Goal: Contribute content

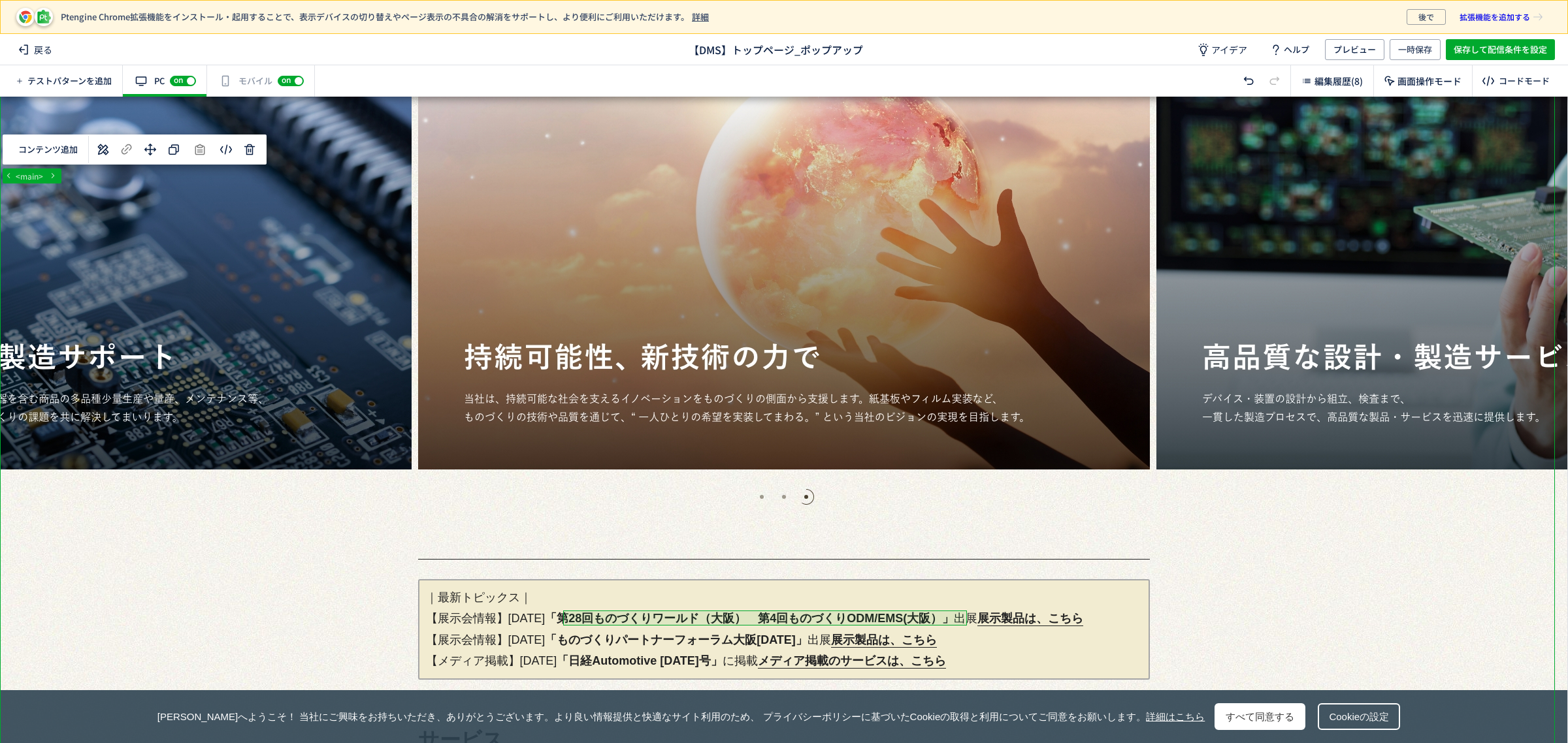
scroll to position [138, 0]
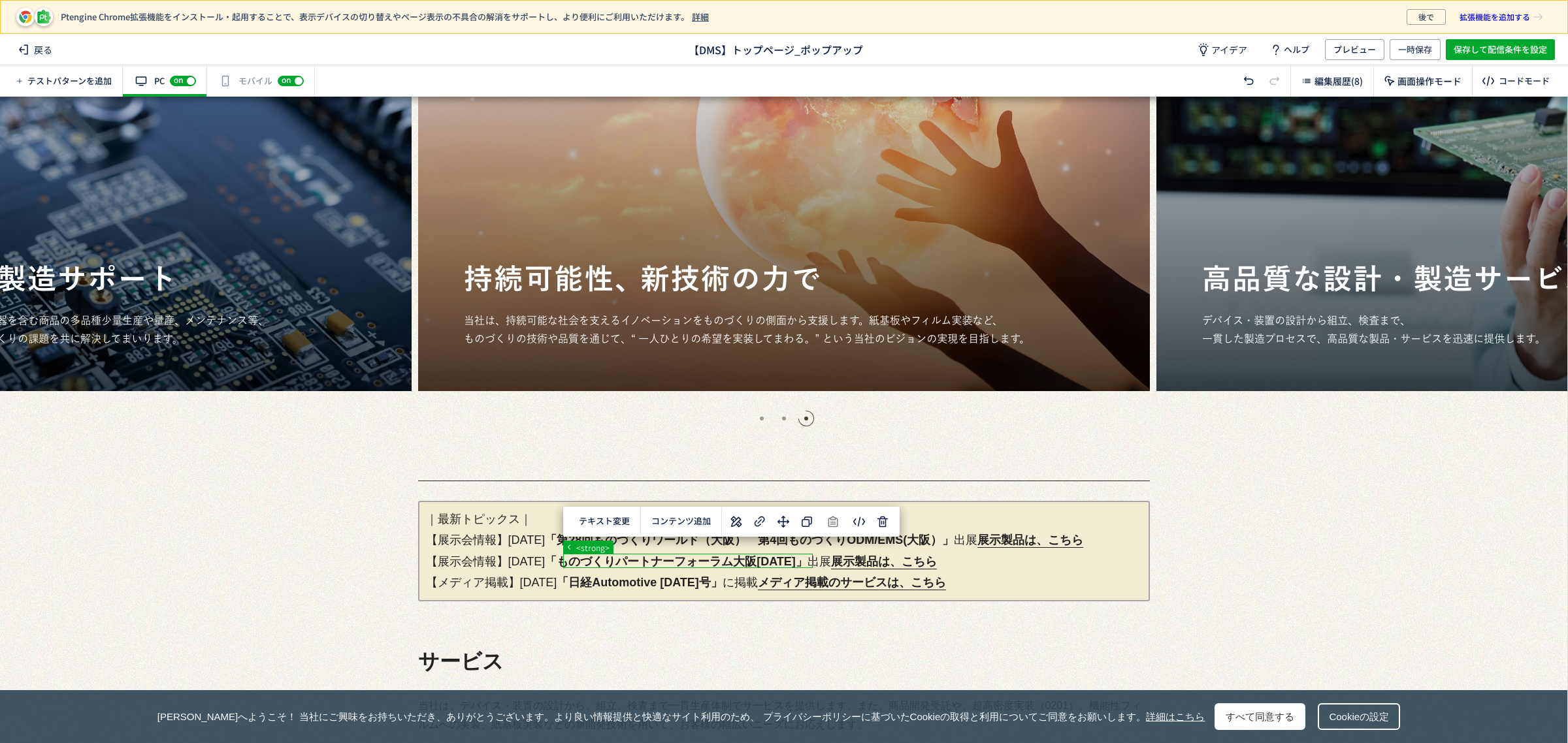
scroll to position [196, 0]
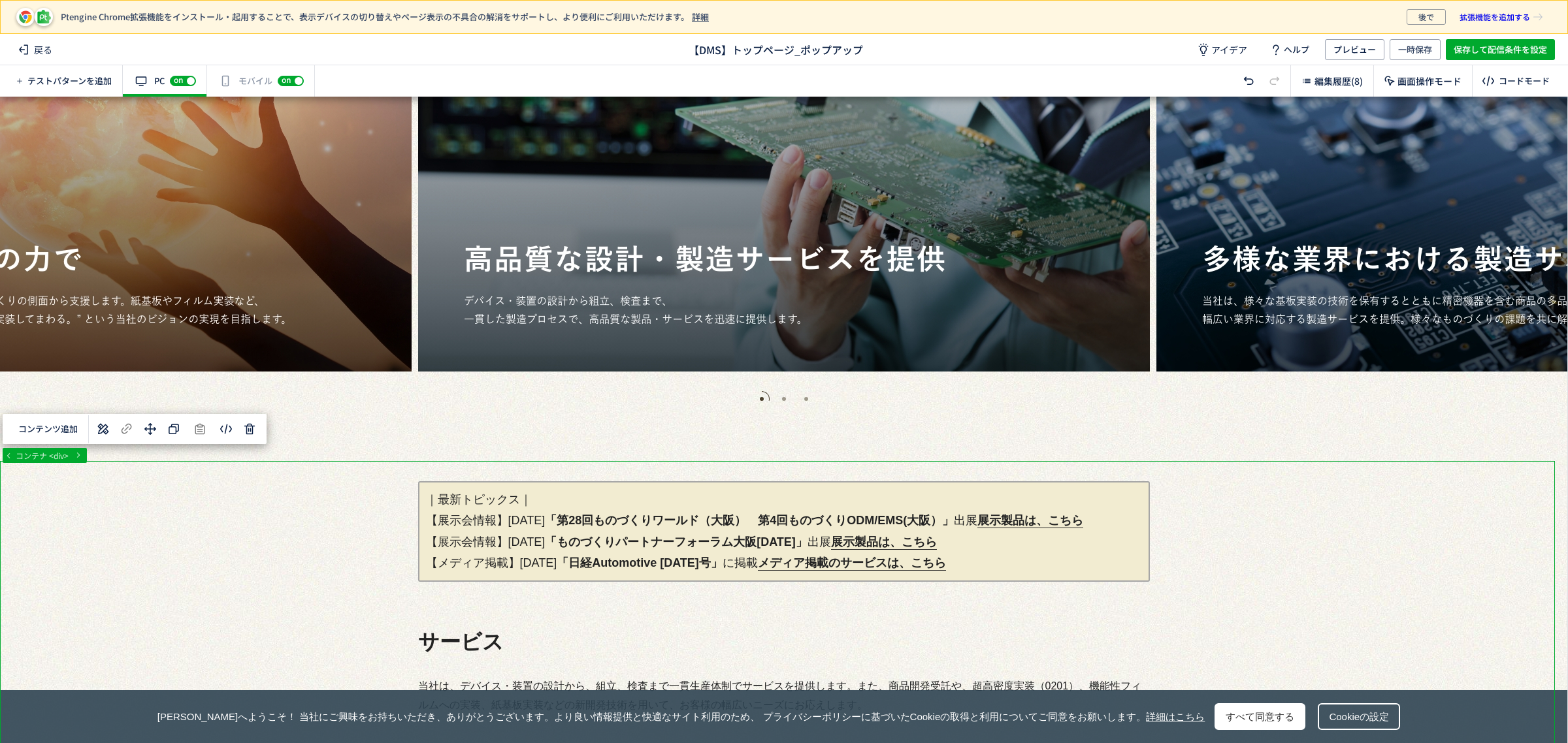
drag, startPoint x: 1263, startPoint y: 544, endPoint x: 1254, endPoint y: 546, distance: 9.2
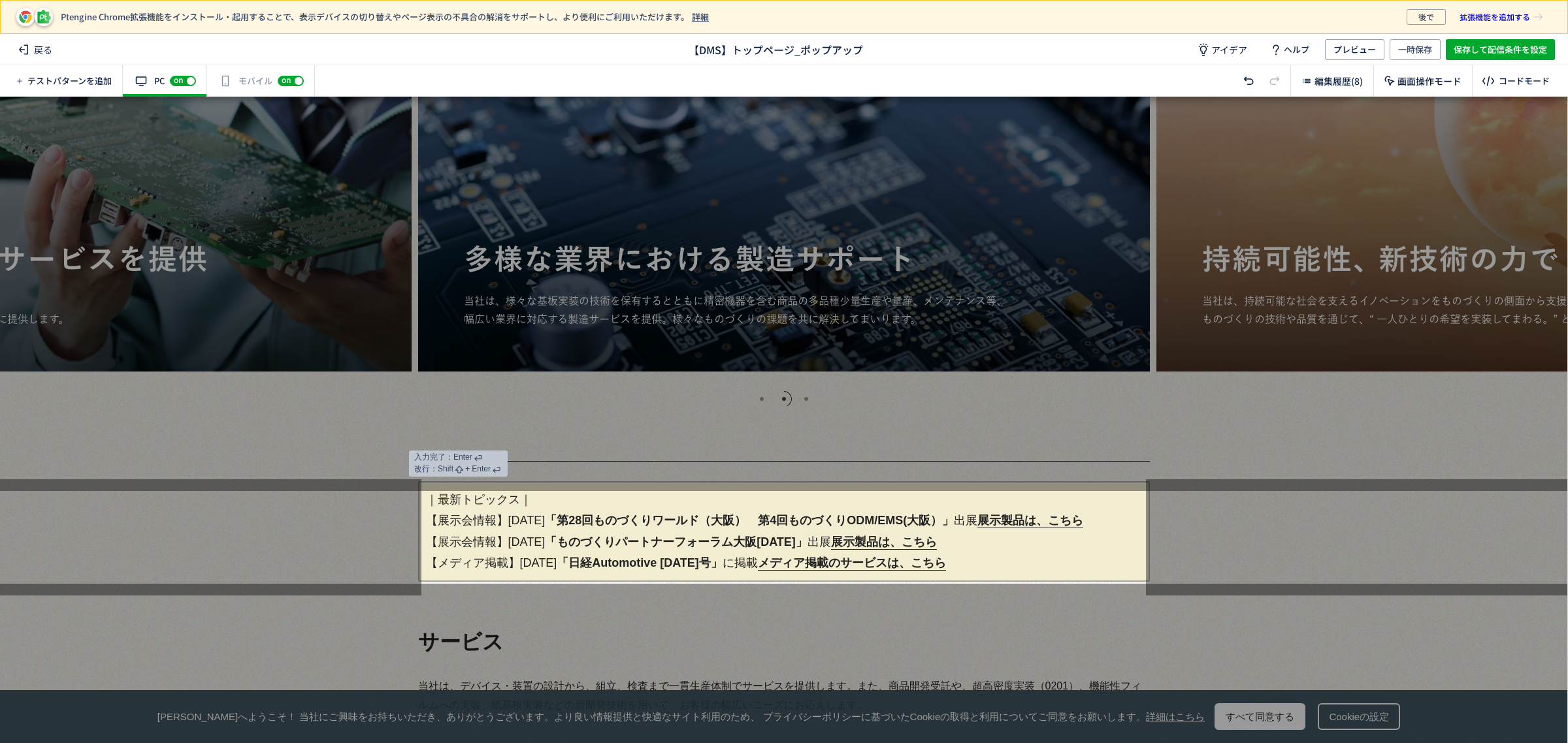
click at [560, 520] on p "｜最新トピックス｜ 【展示会情報】[DATE] 「第28回ものづくりワールド（大阪）　第4回ものづくりODM/EMS(大阪）」 出展　 展示製品は、こちら 【…" at bounding box center [784, 531] width 732 height 100
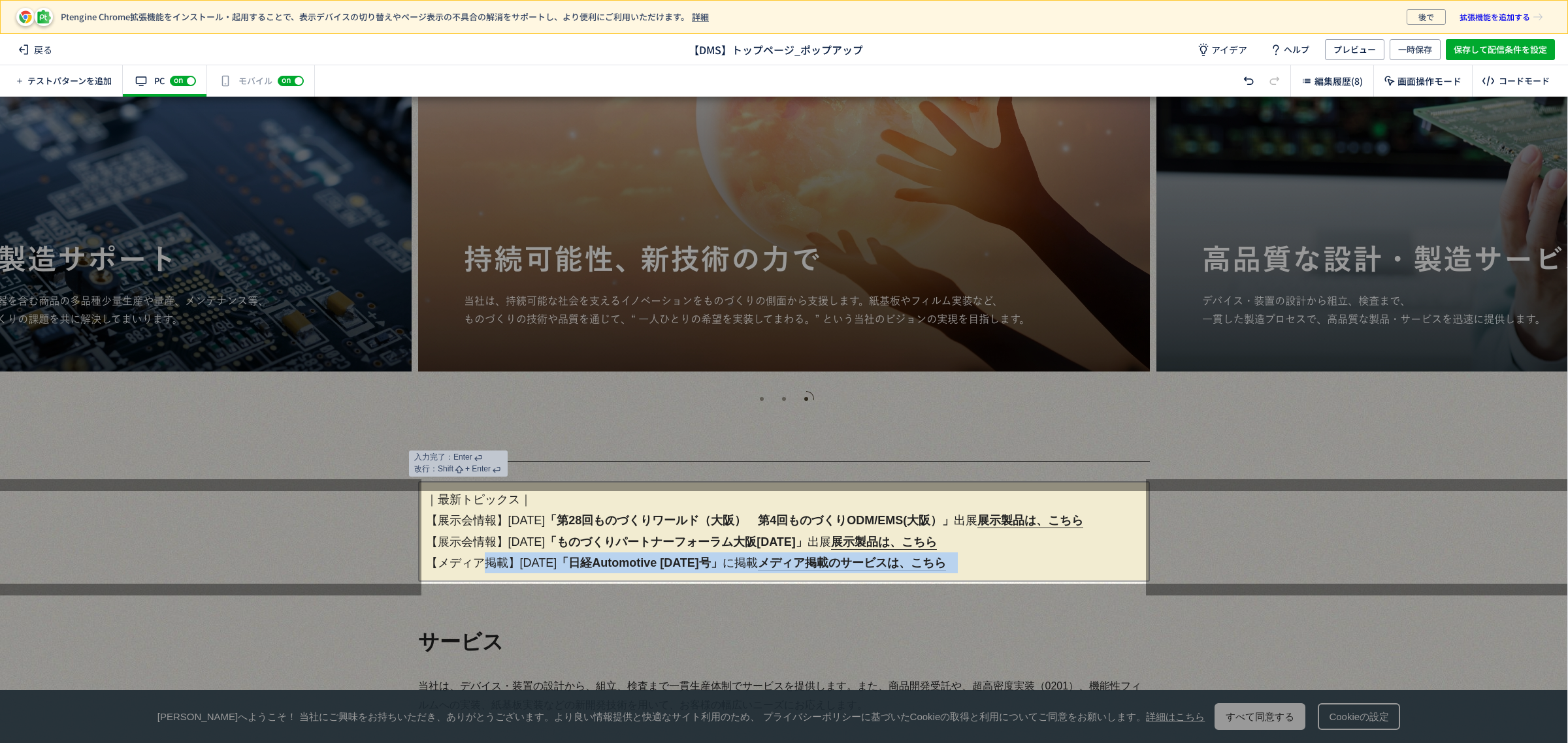
drag, startPoint x: 421, startPoint y: 565, endPoint x: 1023, endPoint y: 563, distance: 602.0
click at [1023, 563] on p "｜最新トピックス｜ 【展示会情報】[DATE] 「第28回ものづくりワールド（大阪）　第4回ものづくりODM/EMS(大阪）」 出展　 展示製品は、こちら 【…" at bounding box center [784, 531] width 732 height 100
click at [418, 543] on p "｜最新トピックス｜ 【展示会情報】[DATE] 「第28回ものづくりワールド（大阪）　第4回ものづくりODM/[GEOGRAPHIC_DATA](大阪）」 出…" at bounding box center [784, 531] width 732 height 100
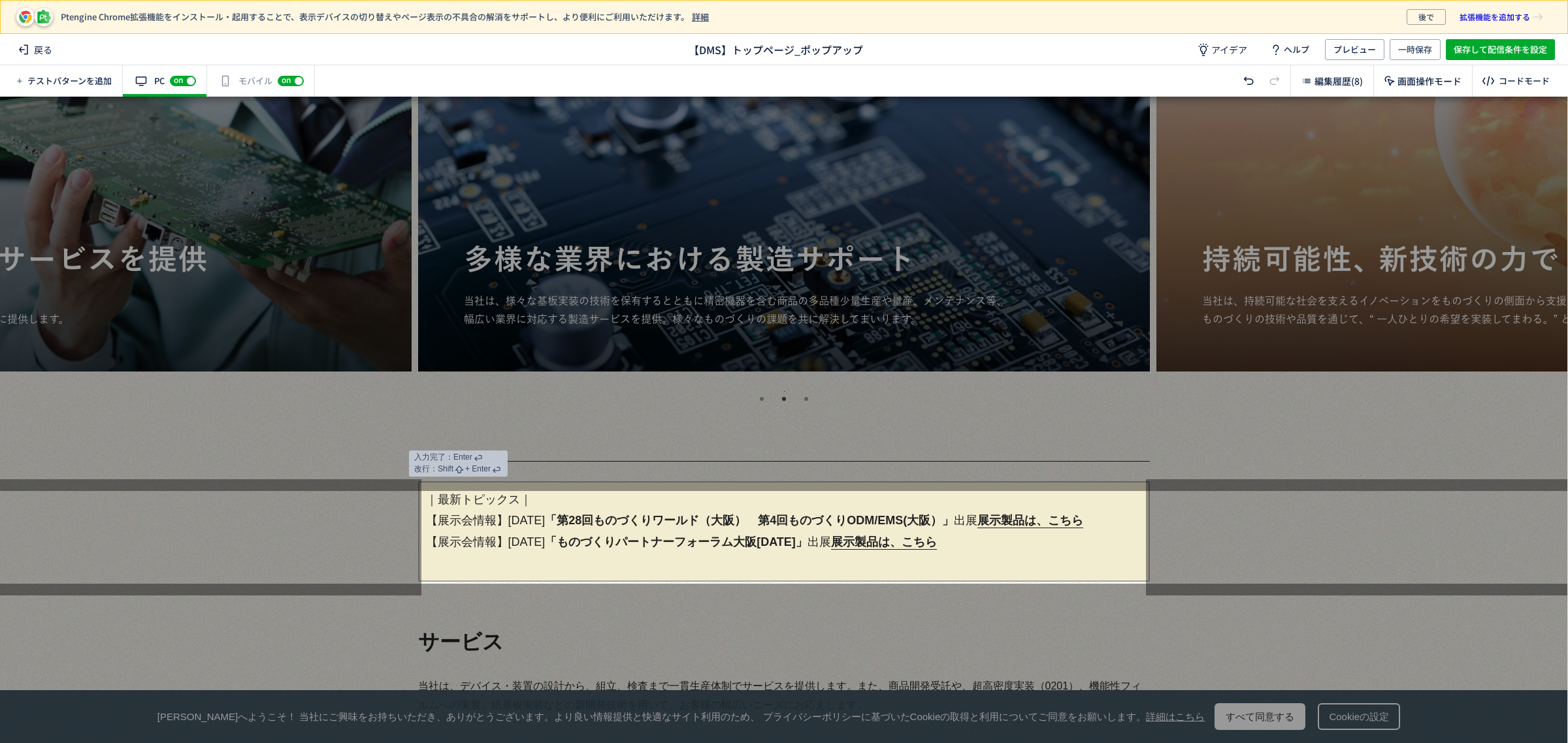
click at [423, 542] on p "｜最新トピックス｜ 【展示会情報】[DATE] 「第28回ものづくりワールド（大阪）　第4回ものづくりODM/[GEOGRAPHIC_DATA](大阪）」 出…" at bounding box center [784, 531] width 732 height 100
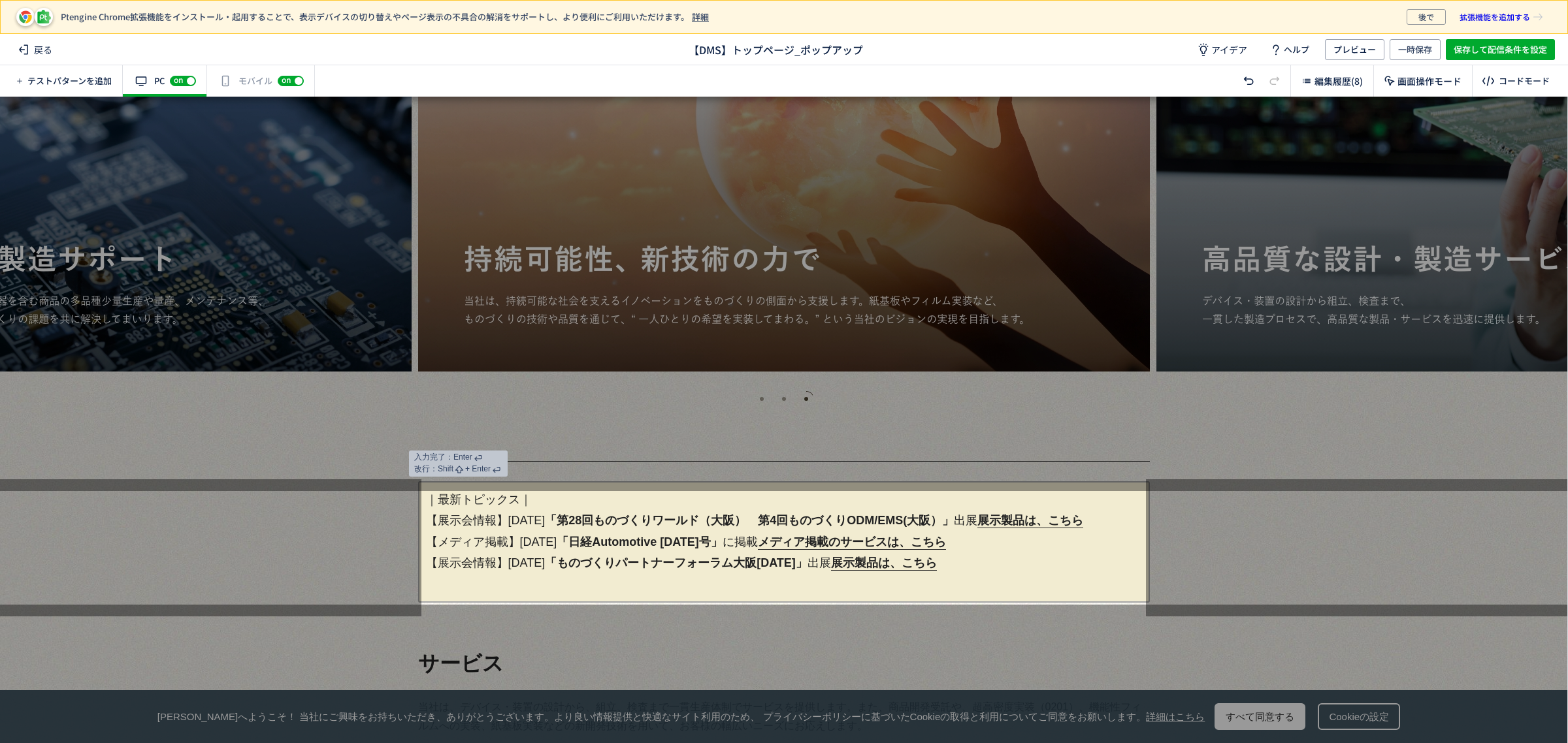
drag, startPoint x: 453, startPoint y: 590, endPoint x: 474, endPoint y: 590, distance: 21.0
click at [456, 590] on p "｜最新トピックス｜ 【展示会情報】[DATE] 「第28回ものづくりワールド（大阪）　第4回ものづくりODM/EMS(大阪）」 出展　 展示製品は、こちら 【…" at bounding box center [784, 542] width 732 height 122
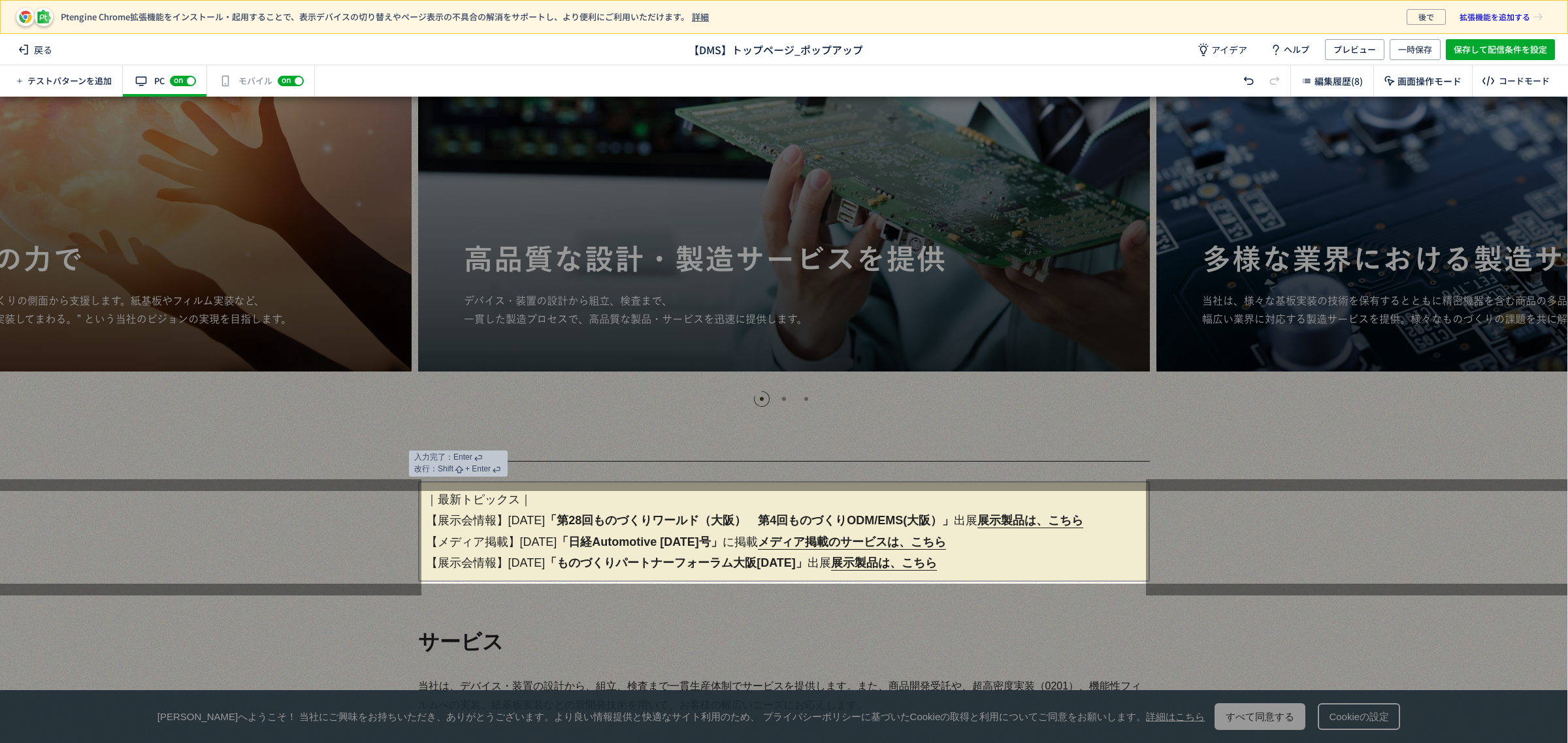
click at [569, 540] on p "｜最新トピックス｜ 【展示会情報】[DATE] 「第28回ものづくりワールド（[GEOGRAPHIC_DATA]）　第4回ものづくりODM/EMS(大阪）」 …" at bounding box center [784, 531] width 732 height 100
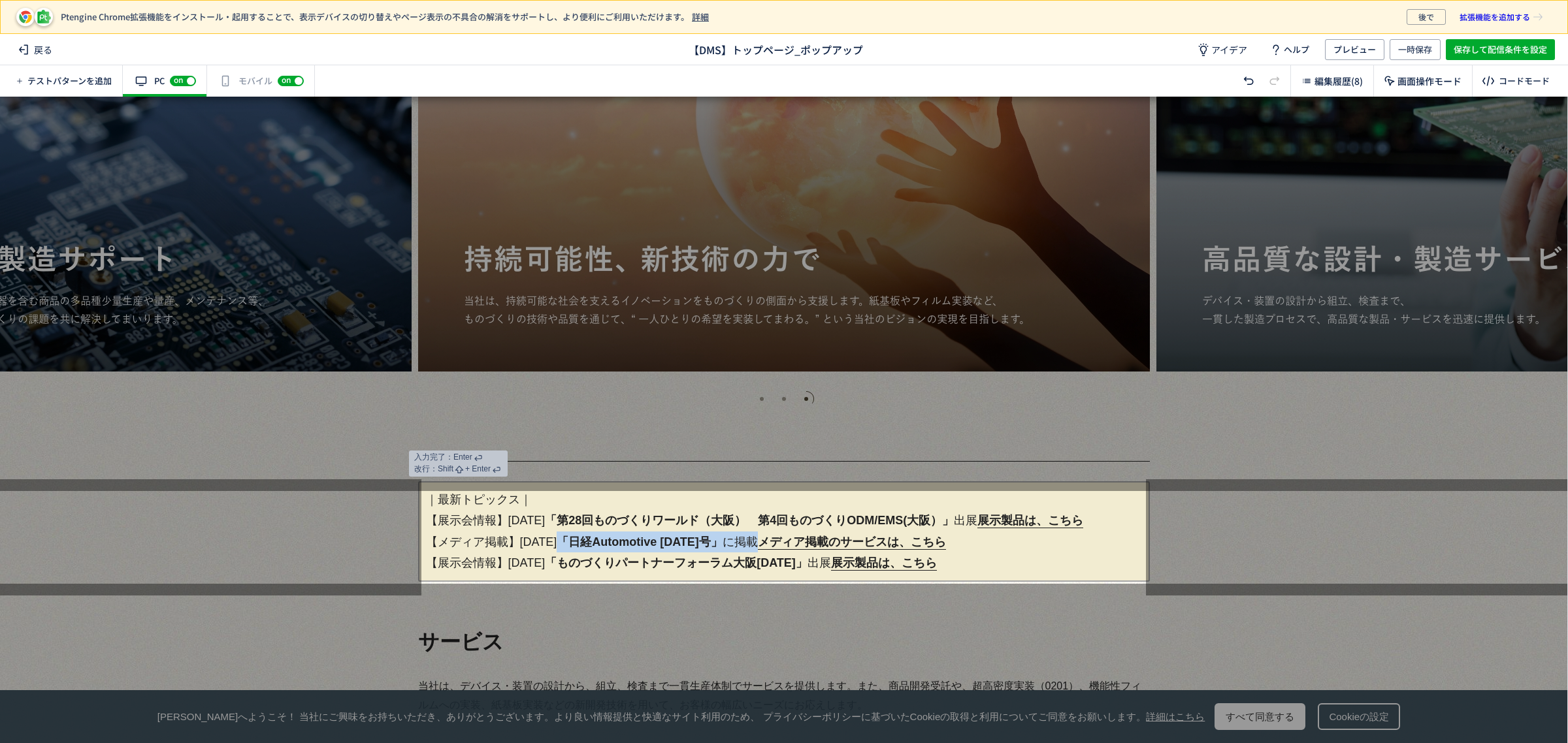
drag, startPoint x: 577, startPoint y: 542, endPoint x: 795, endPoint y: 542, distance: 218.0
click at [795, 542] on p "｜最新トピックス｜ 【展示会情報】[DATE] 「第28回ものづくりワールド（大阪）　第4回ものづくりODM/EMS(大阪）」 出展　 展示製品は、こちら 【…" at bounding box center [784, 531] width 732 height 100
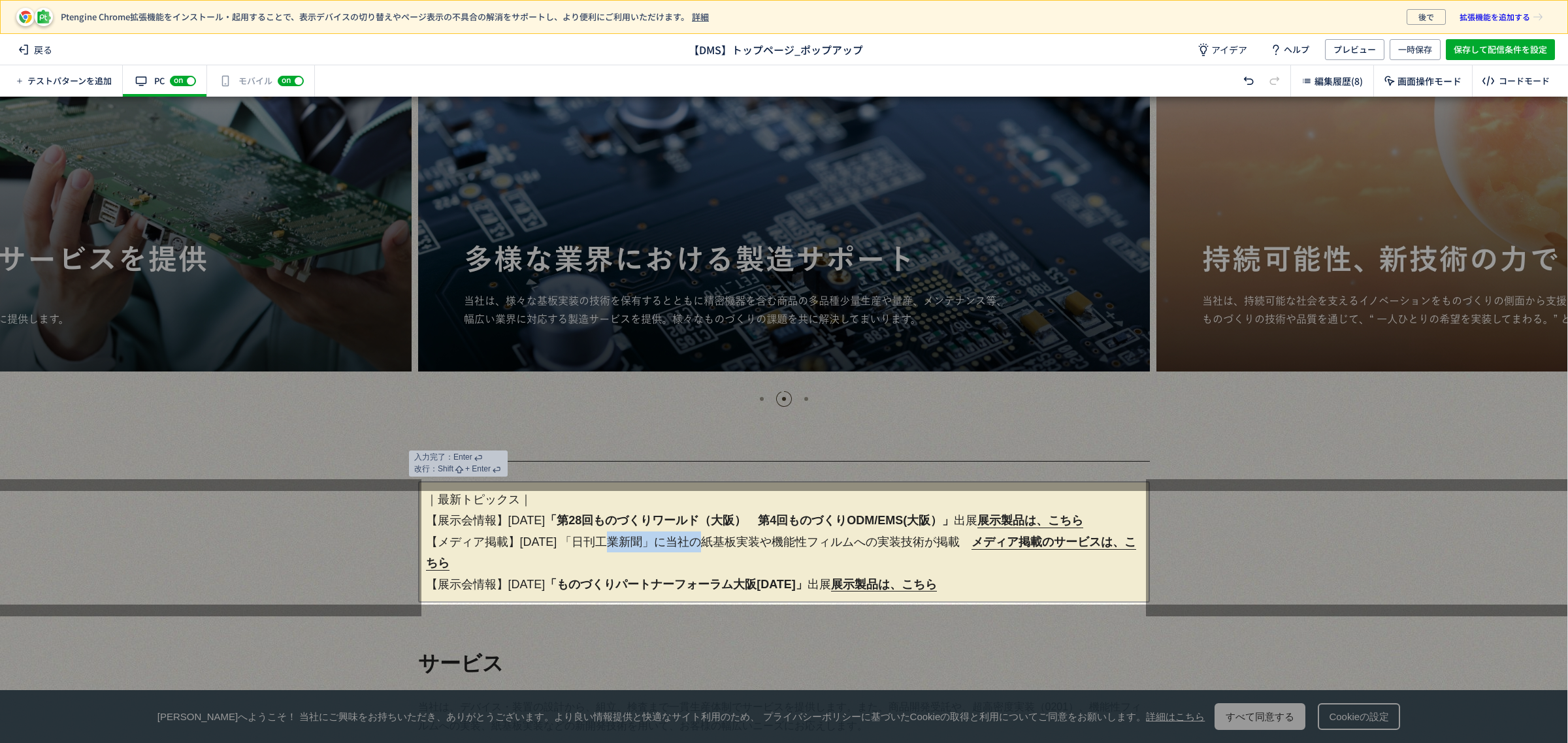
drag, startPoint x: 576, startPoint y: 543, endPoint x: 667, endPoint y: 540, distance: 91.0
click at [667, 540] on p "｜最新トピックス｜ 【展示会情報】[DATE] 「第28回ものづくりワールド（大阪）　第4回ものづくりODM/EMS(大阪）」 出展　 展示製品は、こちら 【…" at bounding box center [784, 542] width 732 height 122
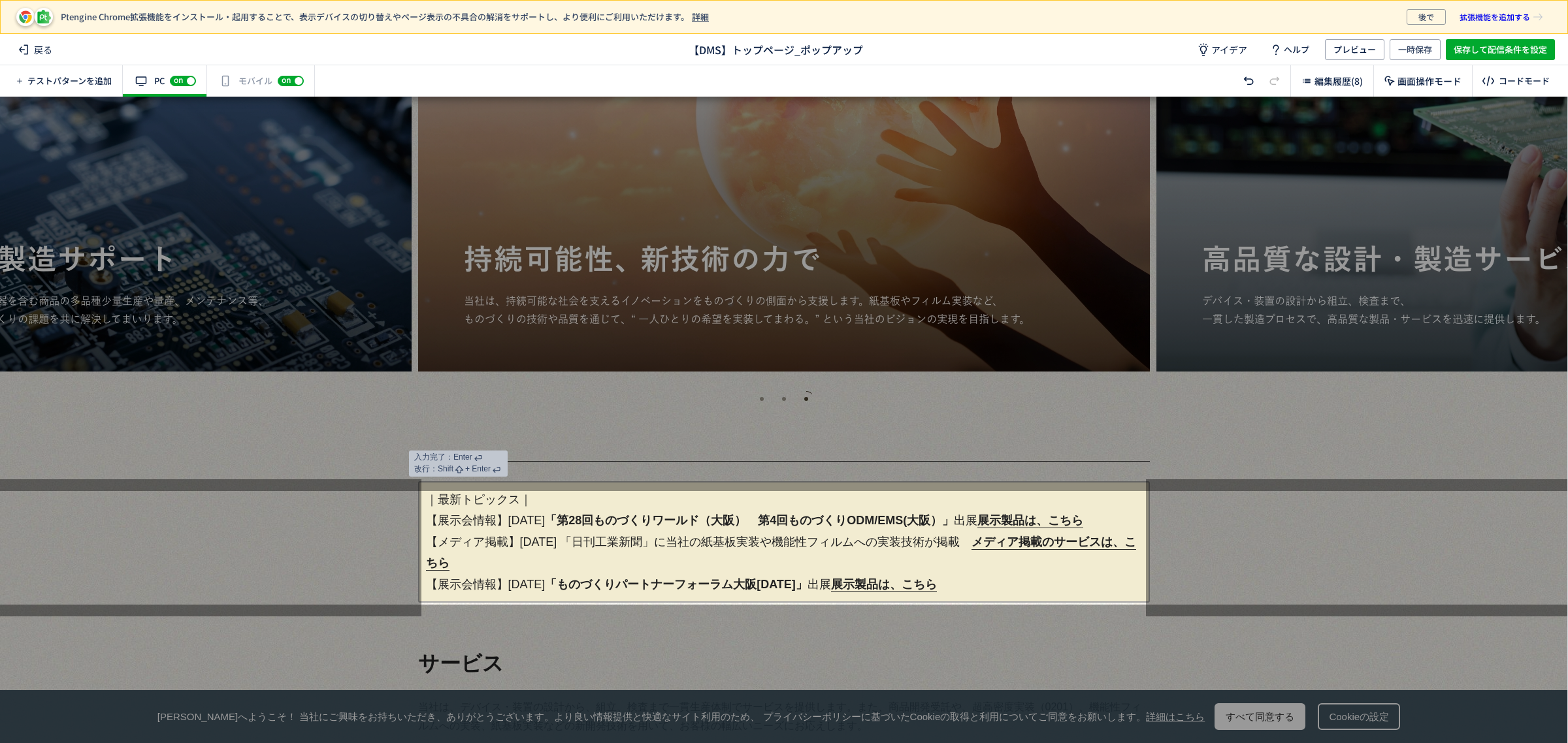
click at [987, 543] on p "｜最新トピックス｜ 【展示会情報】[DATE] 「第28回ものづくりワールド（大阪）　第4回ものづくりODM/EMS(大阪）」 出展　 展示製品は、こちら 【…" at bounding box center [784, 542] width 732 height 122
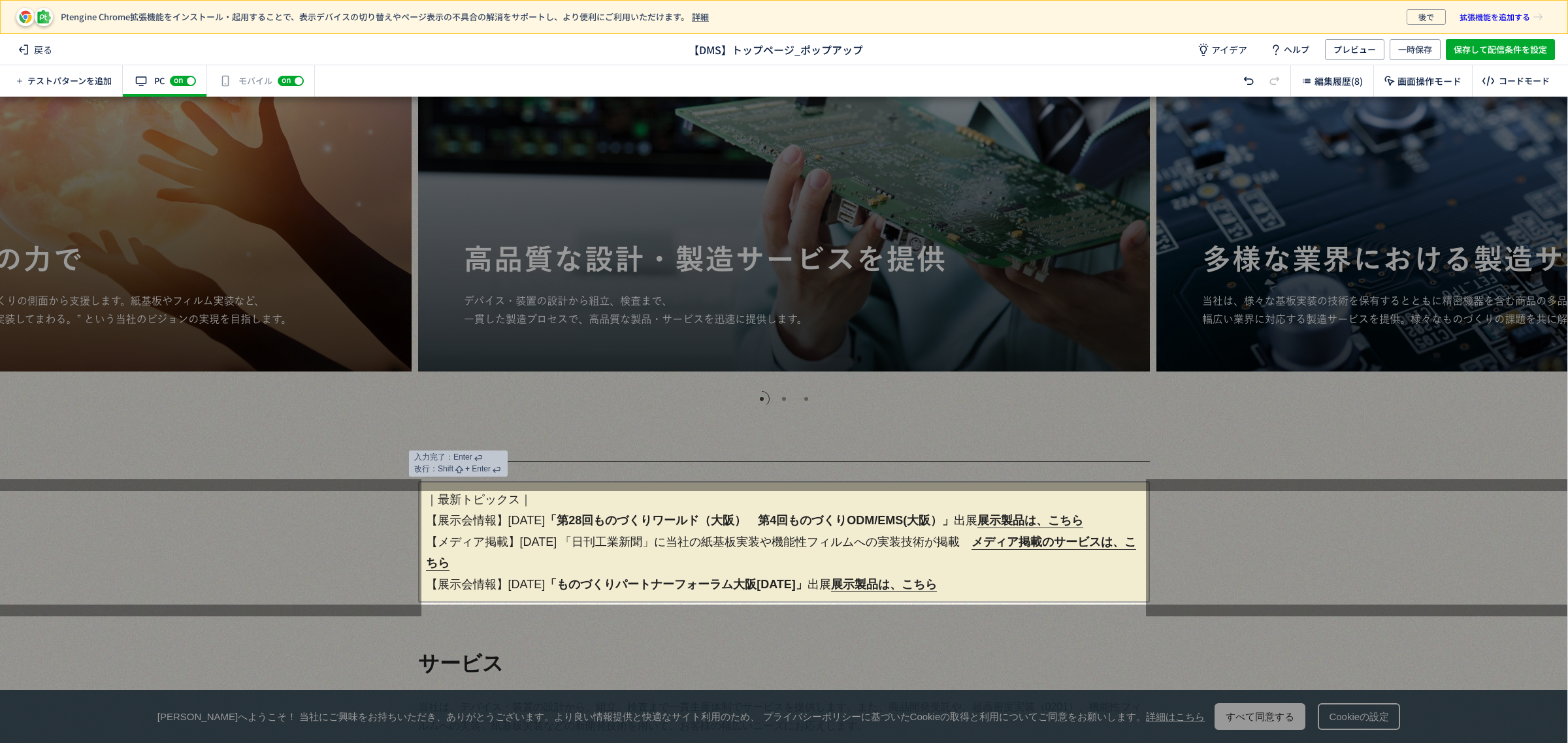
drag, startPoint x: 986, startPoint y: 543, endPoint x: 1288, endPoint y: 552, distance: 302.1
click at [988, 543] on p "｜最新トピックス｜ 【展示会情報】[DATE] 「第28回ものづくりワールド（大阪）　第4回ものづくりODM/EMS(大阪）」 出展　 展示製品は、こちら 【…" at bounding box center [784, 542] width 732 height 122
click at [928, 562] on link "メディア掲載のサービスは、こちら" at bounding box center [833, 563] width 188 height 14
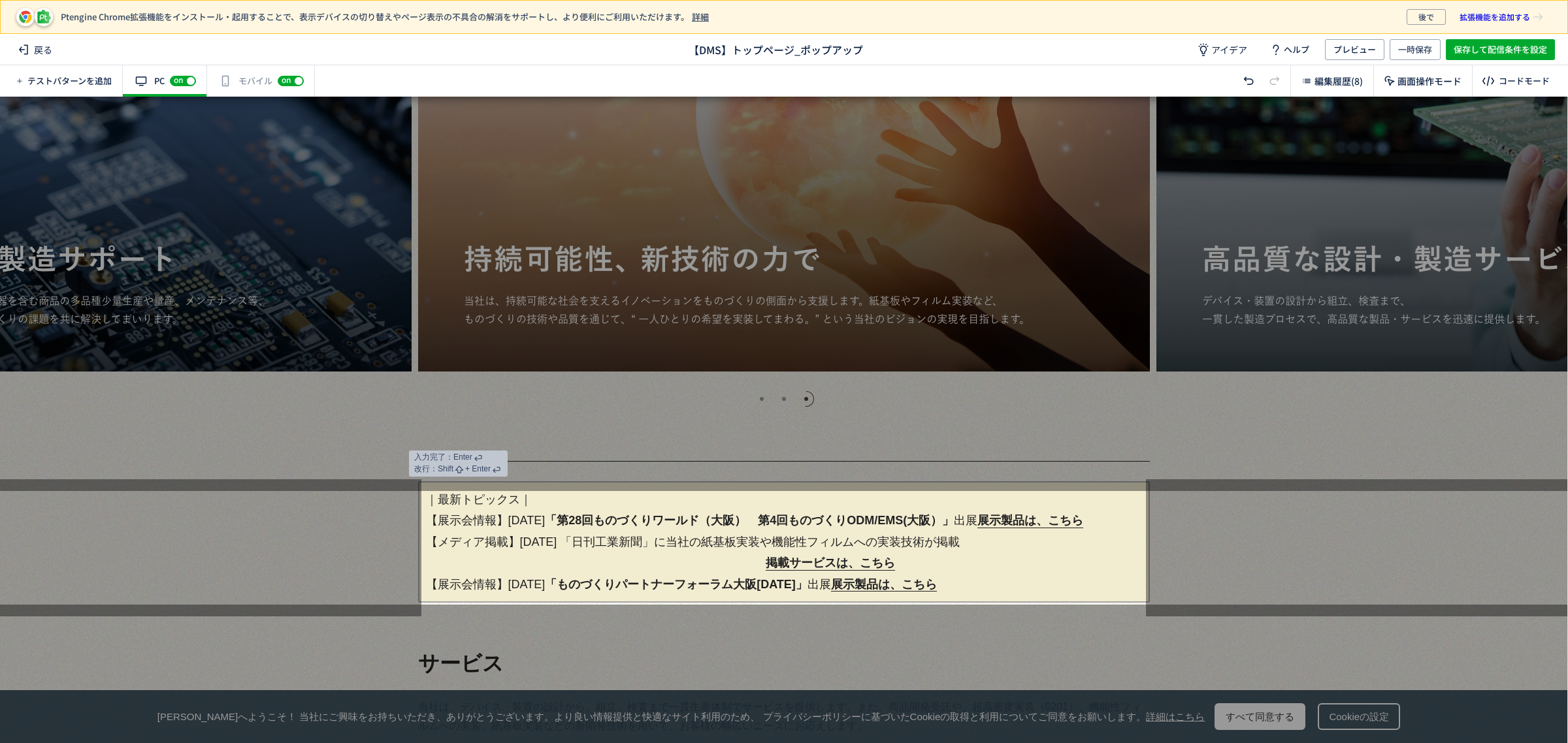
click at [681, 542] on p "｜最新トピックス｜ 【展示会情報】[DATE] 「第28回ものづくりワールド（大阪）　第4回ものづくりODM/EMS(大阪）」 出展　 展示製品は、こちら 【…" at bounding box center [784, 542] width 732 height 122
drag, startPoint x: 691, startPoint y: 543, endPoint x: 949, endPoint y: 544, distance: 258.0
click at [949, 544] on p "｜最新トピックス｜ 【展示会情報】[DATE] 「第28回ものづくりワールド（大阪）　第4回ものづくりODM/EMS(大阪）」 出展　 展示製品は、こちら 【…" at bounding box center [784, 542] width 732 height 122
drag, startPoint x: 586, startPoint y: 540, endPoint x: 654, endPoint y: 540, distance: 68.0
click at [654, 540] on p "｜最新トピックス｜ 【展示会情報】[DATE] 「第28回ものづくりワールド（大阪）　第4回ものづくりODM/EMS(大阪）」 出展　 展示製品は、こちら 【…" at bounding box center [784, 542] width 732 height 122
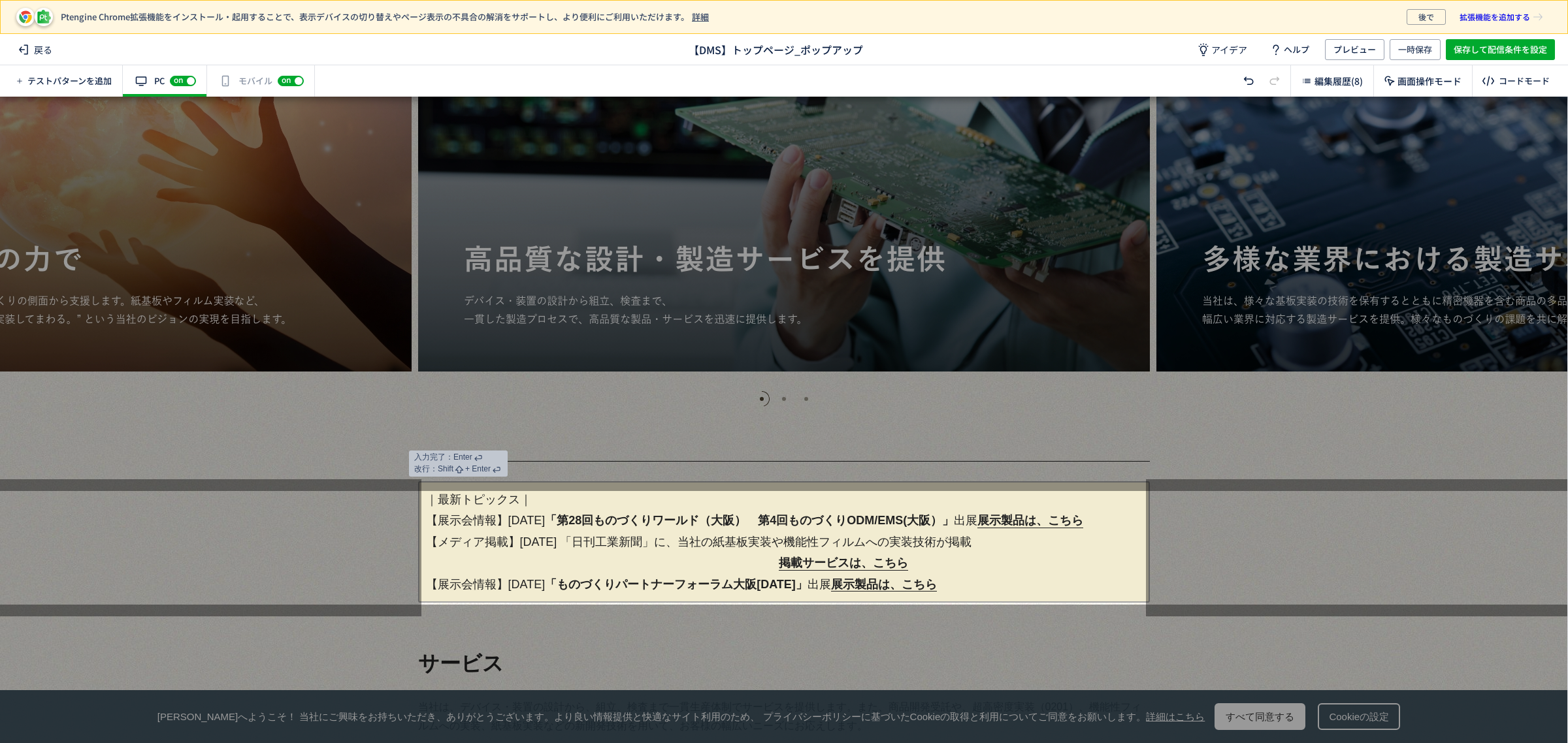
click at [701, 535] on p "｜最新トピックス｜ 【展示会情報】[DATE] 「第28回ものづくりワールド（大阪）　第4回ものづくりODM/EMS(大阪）」 出展　 展示製品は、こちら 【…" at bounding box center [784, 542] width 732 height 122
drag, startPoint x: 722, startPoint y: 535, endPoint x: 988, endPoint y: 541, distance: 266.1
click at [988, 541] on p "｜最新トピックス｜ 【展示会情報】[DATE] 「第28回ものづくりワールド（大阪）　第4回ものづくりODM/EMS(大阪）」 出展　 展示製品は、こちら 【…" at bounding box center [784, 542] width 732 height 122
click at [936, 561] on p "｜最新トピックス｜ 【展示会情報】[DATE] 「第28回ものづくりワールド（大阪）　第4回ものづくりODM/EMS(大阪）」 出展　 展示製品は、こちら 【…" at bounding box center [784, 542] width 732 height 122
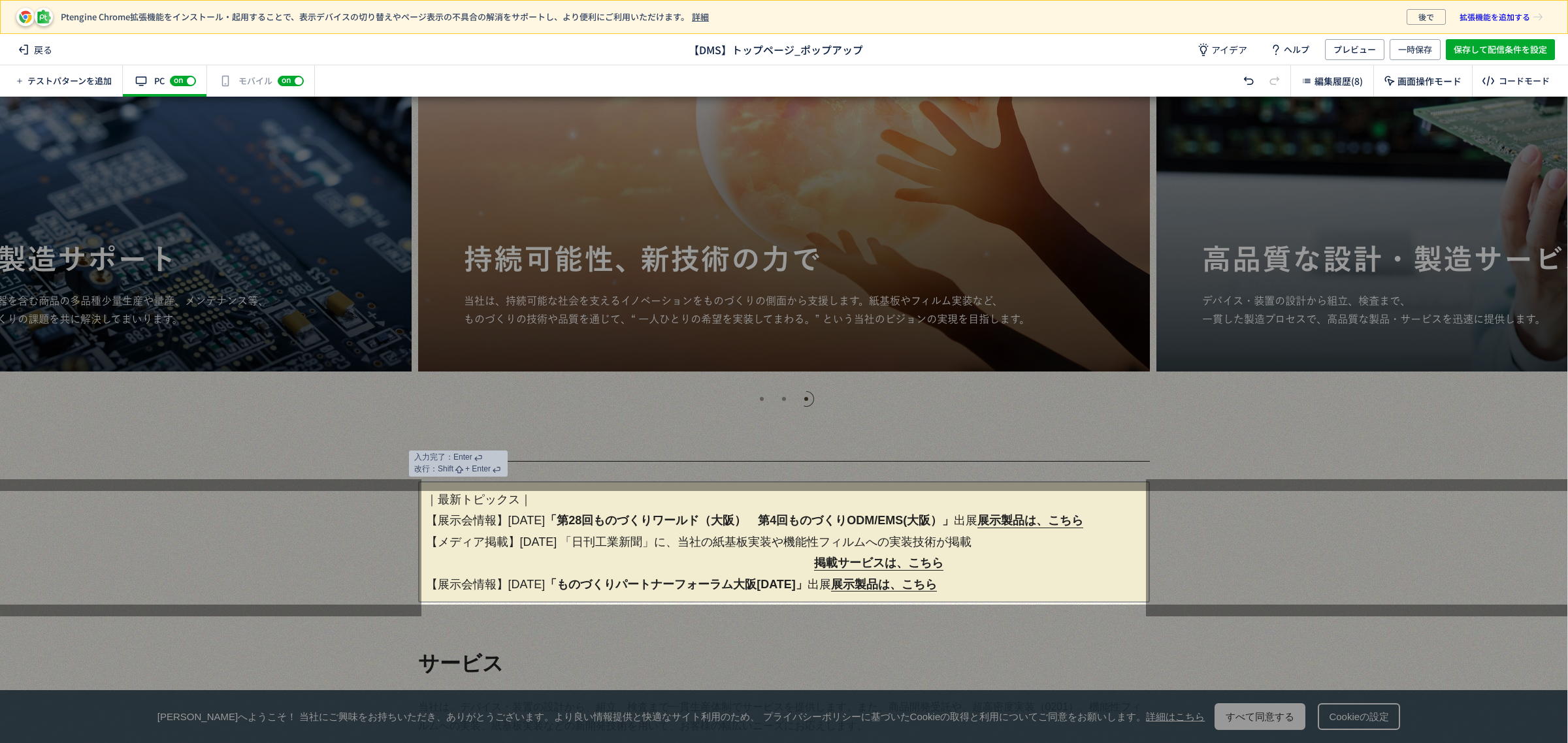
click at [1340, 550] on div at bounding box center [1356, 547] width 421 height 138
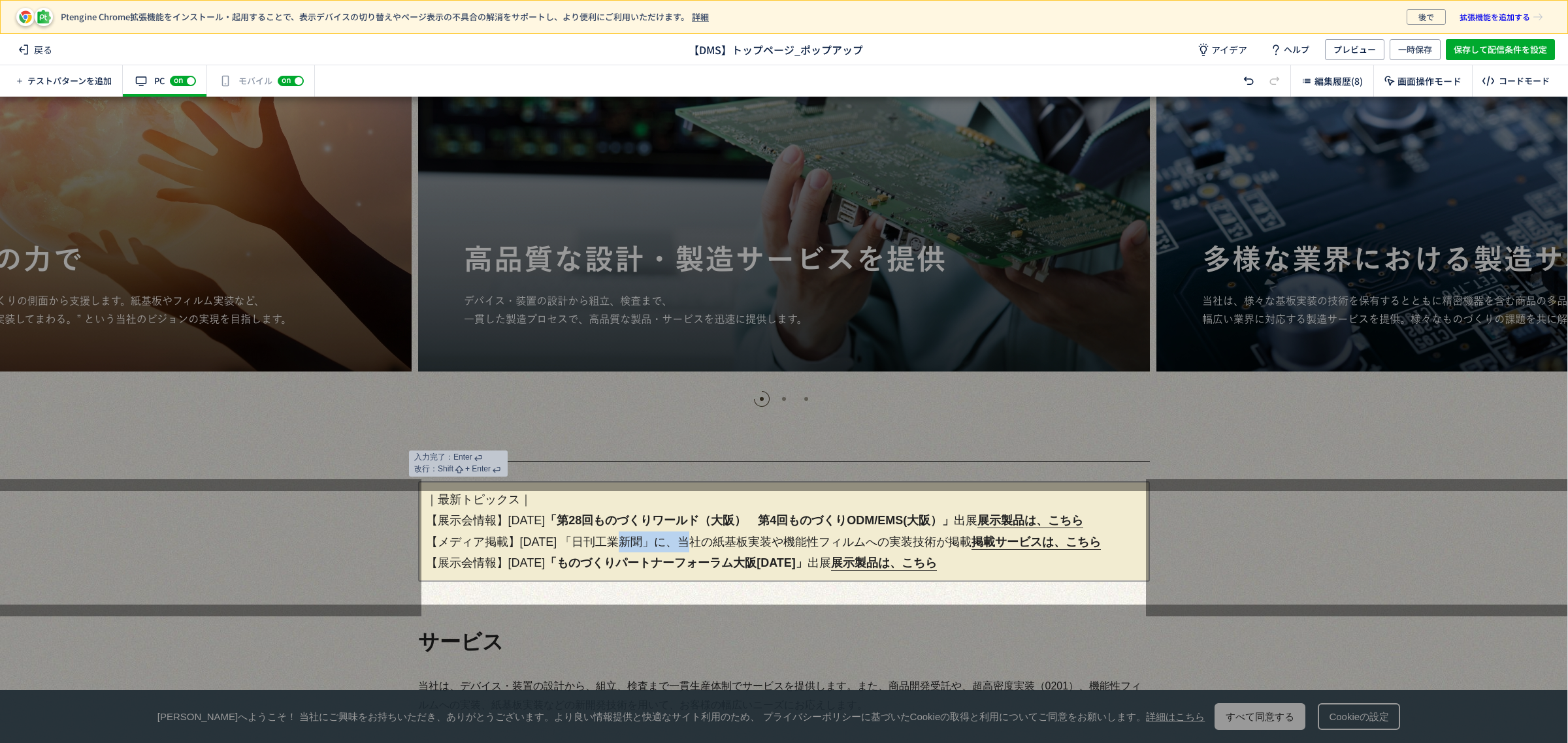
drag, startPoint x: 595, startPoint y: 537, endPoint x: 653, endPoint y: 540, distance: 58.1
click at [653, 540] on p "｜最新トピックス｜ 【展示会情報】[DATE] 「第28回ものづくりワールド（大阪）　第4回ものづくりODM/EMS(大阪）」 出展　 展示製品は、こちら 【…" at bounding box center [784, 531] width 732 height 100
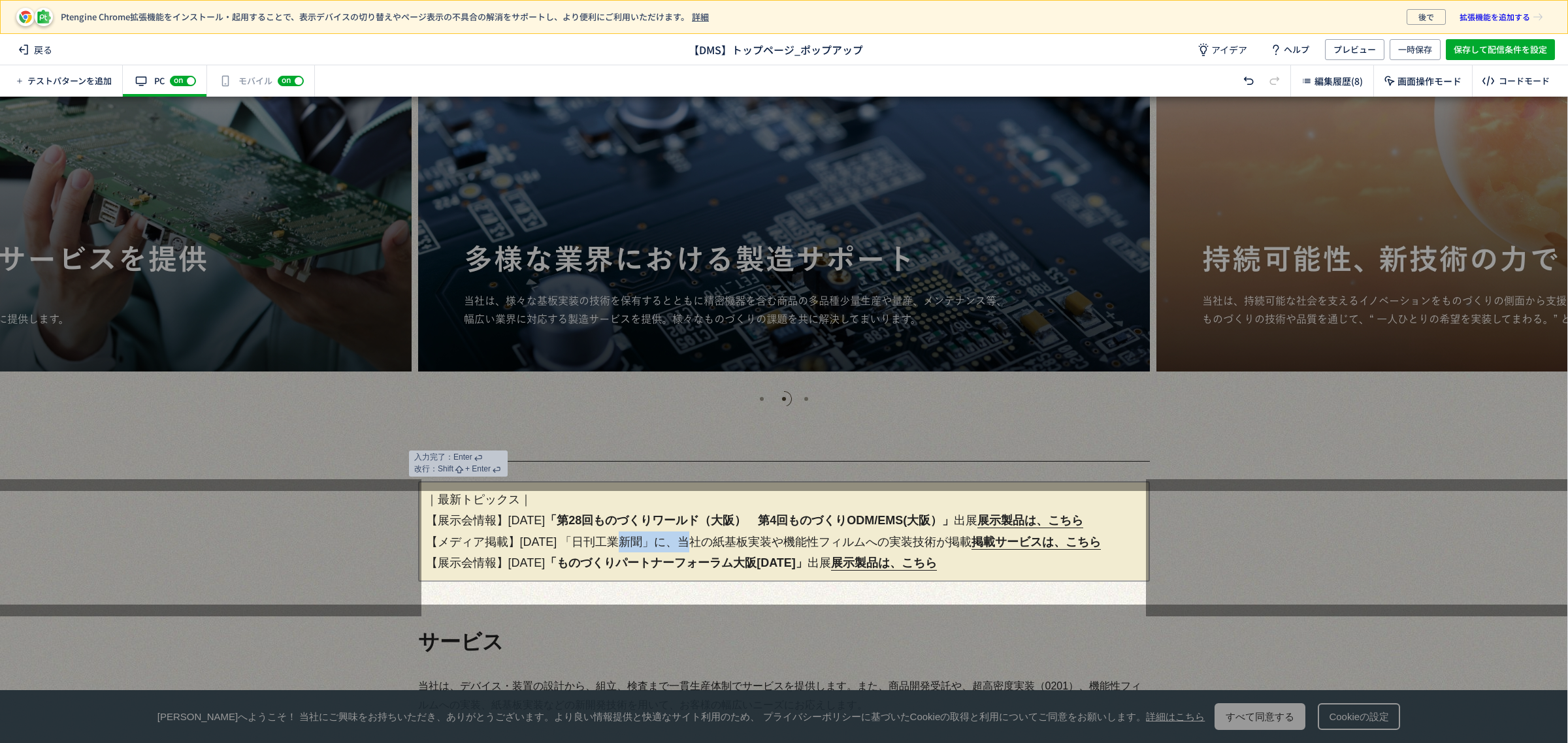
click at [648, 542] on p "｜最新トピックス｜ 【展示会情報】[DATE] 「第28回ものづくりワールド（大阪）　第4回ものづくりODM/EMS(大阪）」 出展　 展示製品は、こちら 【…" at bounding box center [784, 531] width 732 height 100
click at [815, 565] on p "｜最新トピックス｜ 【展示会情報】[DATE] 「第28回ものづくりワールド（大阪）　第4回ものづくりODM/EMS(大阪）」 出展　 展示製品は、こちら 【…" at bounding box center [784, 531] width 732 height 100
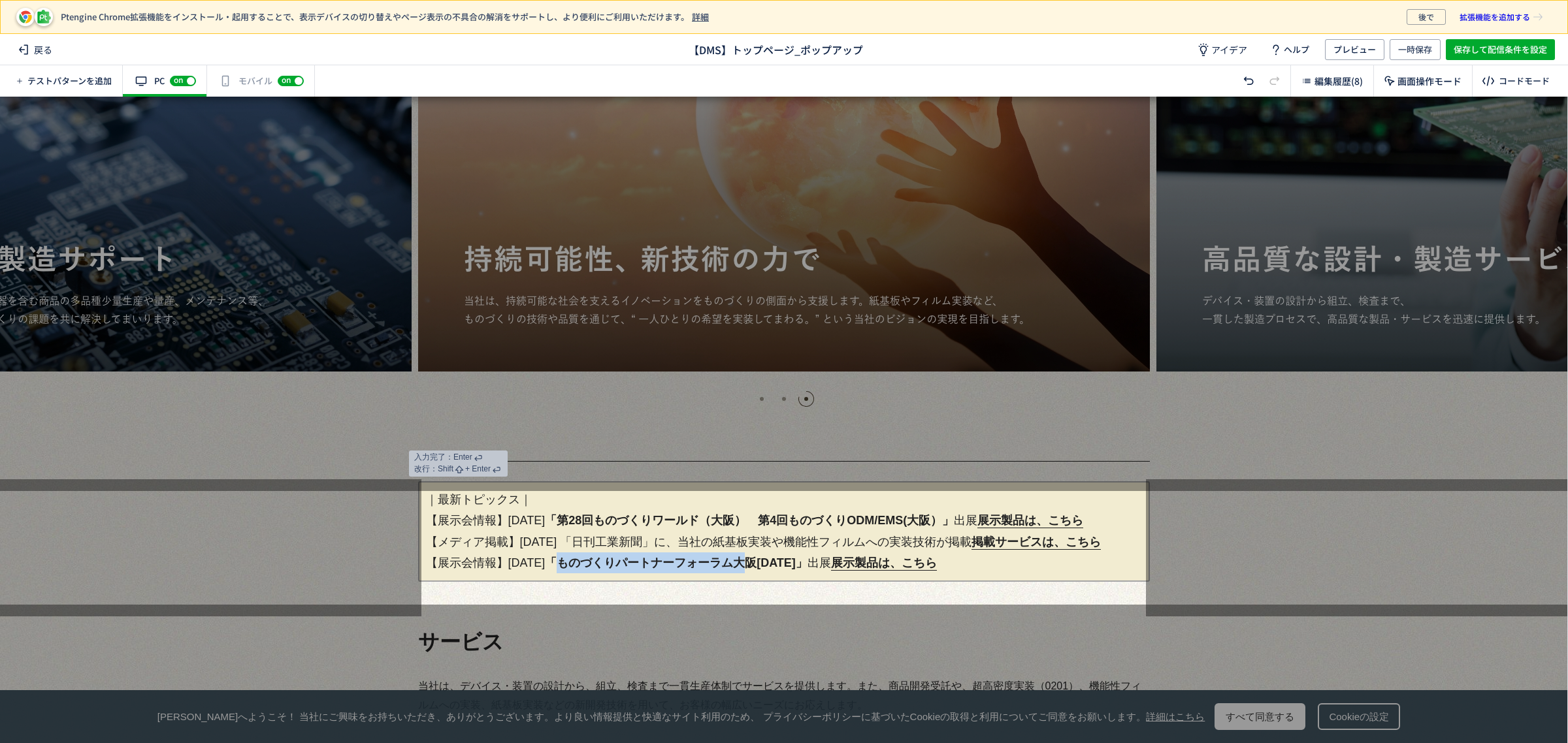
drag, startPoint x: 576, startPoint y: 583, endPoint x: 768, endPoint y: 583, distance: 192.0
click at [768, 570] on strong "「ものづくりパートナーフォーラム大阪[DATE]」" at bounding box center [676, 563] width 263 height 13
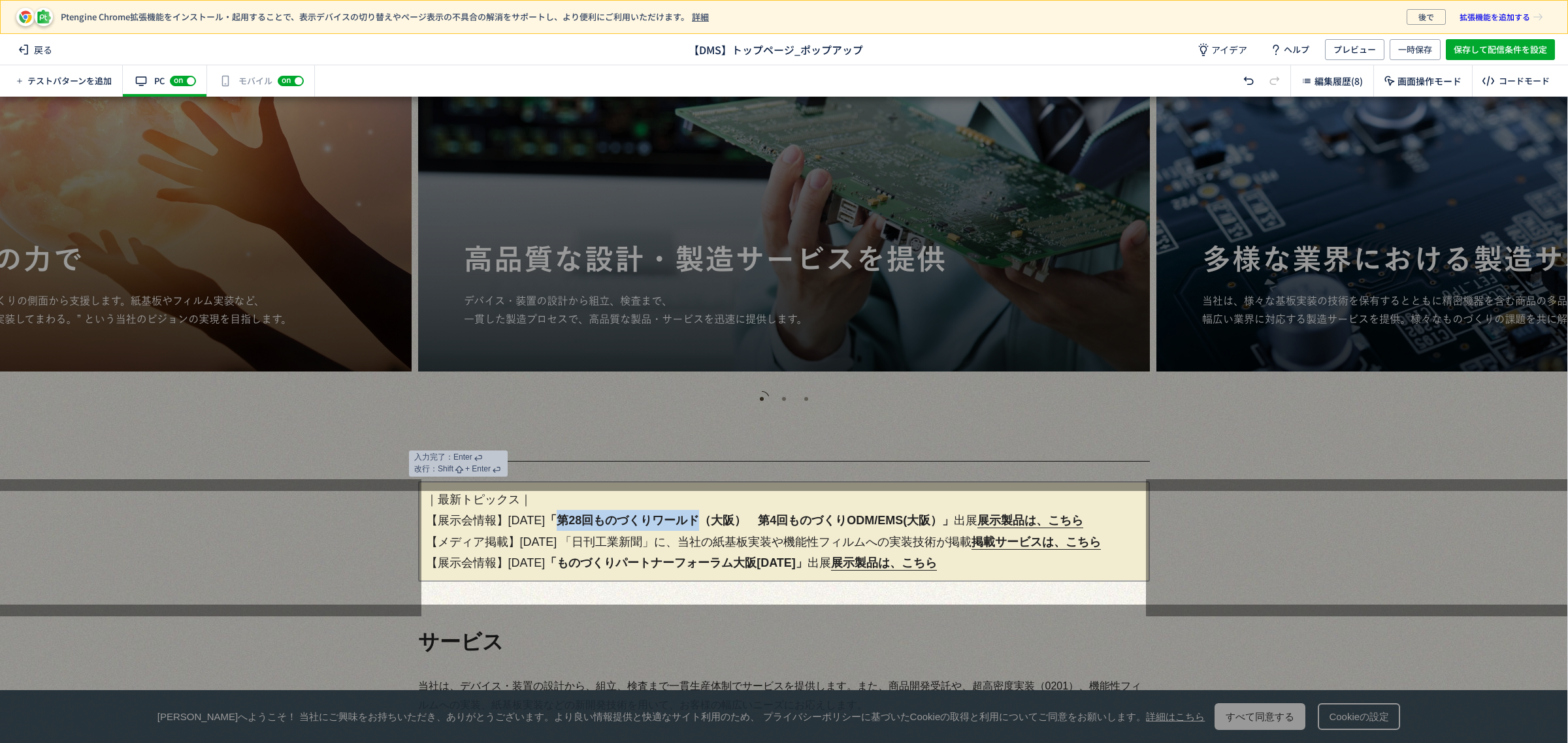
drag, startPoint x: 567, startPoint y: 520, endPoint x: 707, endPoint y: 523, distance: 140.0
click at [707, 523] on span "「第28回ものづくりワールド（大阪）　第4回ものづくりODM/EMS(大阪）」" at bounding box center [749, 520] width 409 height 13
click at [711, 521] on span "「第28回ものづくりワールド（大阪）　第4回ものづくりODM/EMS(大阪）」" at bounding box center [749, 520] width 409 height 13
click at [657, 542] on p "｜最新トピックス｜ 【展示会情報】[DATE] 「第28回ものづくりワールド（大阪）　第4回ものづくりODM/EMS(大阪）」 出展　 展示製品は、こちら 【…" at bounding box center [784, 531] width 732 height 100
paste p
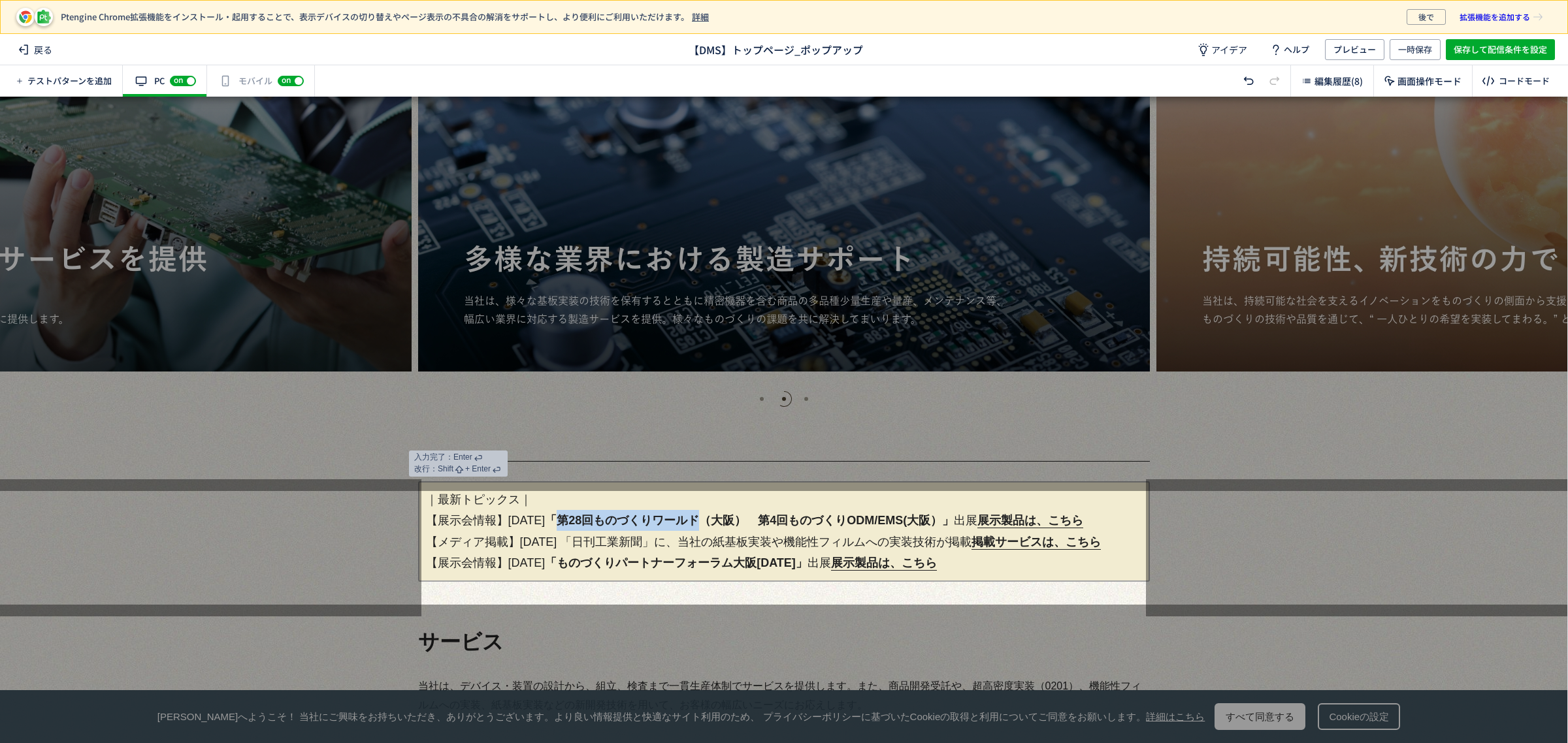
drag, startPoint x: 565, startPoint y: 522, endPoint x: 706, endPoint y: 520, distance: 141.0
click at [706, 520] on span "「第28回ものづくりワールド（大阪）　第4回ものづくりODM/EMS(大阪）」" at bounding box center [749, 520] width 409 height 13
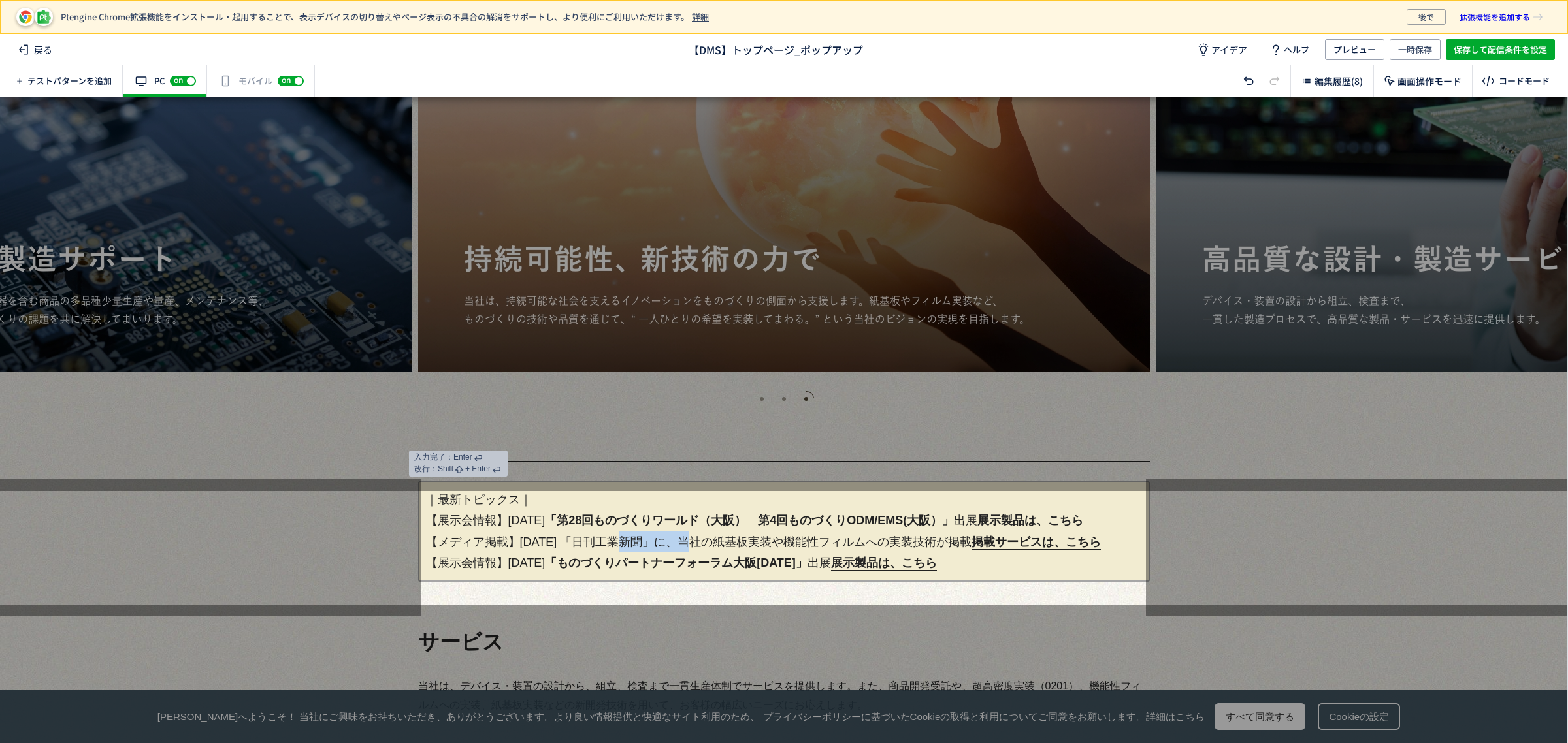
drag, startPoint x: 582, startPoint y: 537, endPoint x: 655, endPoint y: 537, distance: 73.0
click at [655, 537] on p "｜最新トピックス｜ 【展示会情報】[DATE] 「第28回ものづくりワールド（大阪）　第4回ものづくりODM/EMS(大阪）」 出展　 展示製品は、こちら 【…" at bounding box center [784, 531] width 732 height 100
click at [641, 547] on p "｜最新トピックス｜ 【展示会情報】[DATE] 「第28回ものづくりワールド（大阪）　第4回ものづくりODM/EMS(大阪）」 出展　 展示製品は、こちら 【…" at bounding box center [784, 531] width 732 height 100
drag, startPoint x: 585, startPoint y: 546, endPoint x: 661, endPoint y: 544, distance: 76.0
click at [661, 544] on p "｜最新トピックス｜ 【展示会情報】[DATE] 「第28回ものづくりワールド（大阪）　第4回ものづくりODM/EMS(大阪）」 出展　 展示製品は、こちら 【…" at bounding box center [784, 531] width 732 height 100
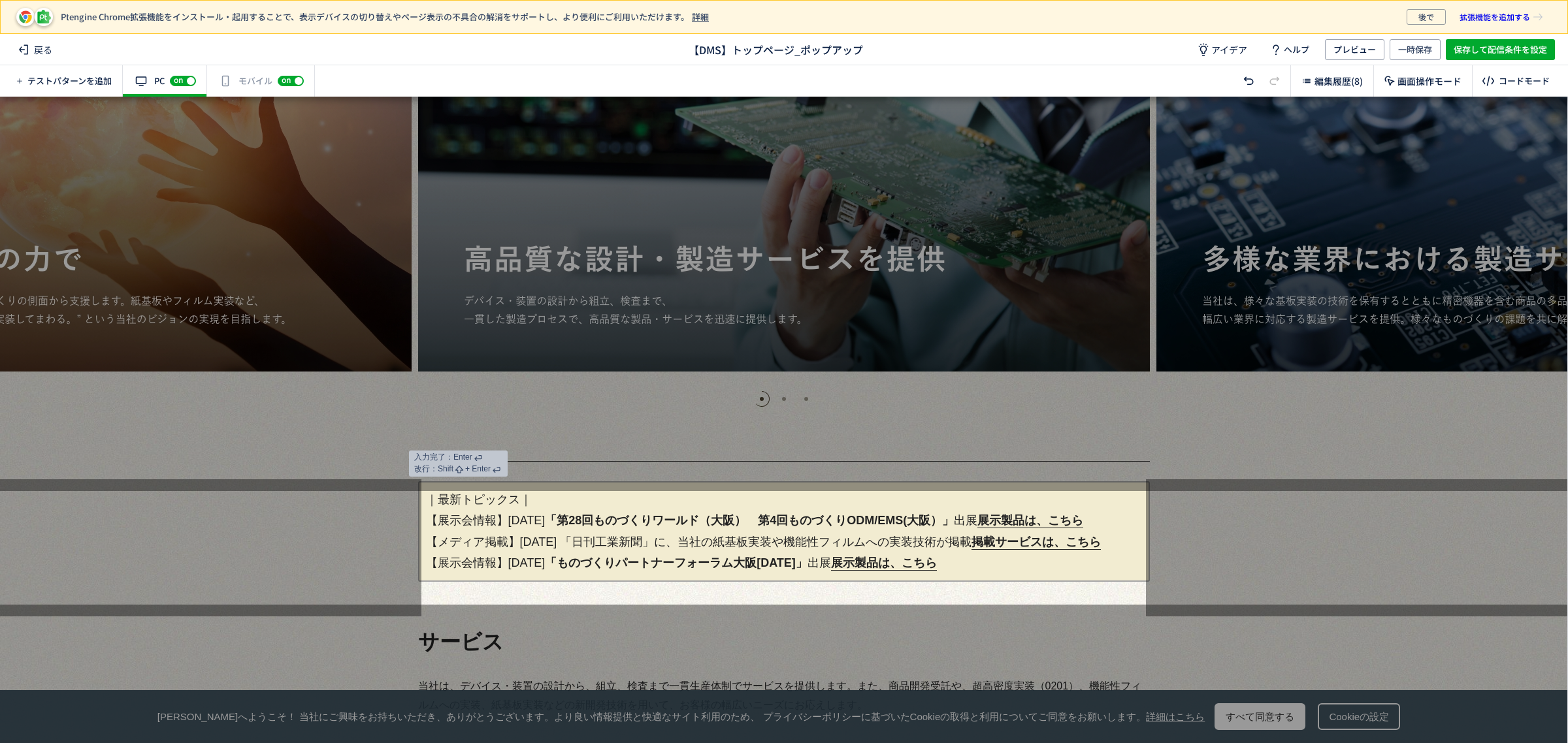
click at [724, 459] on div at bounding box center [784, 294] width 1568 height 395
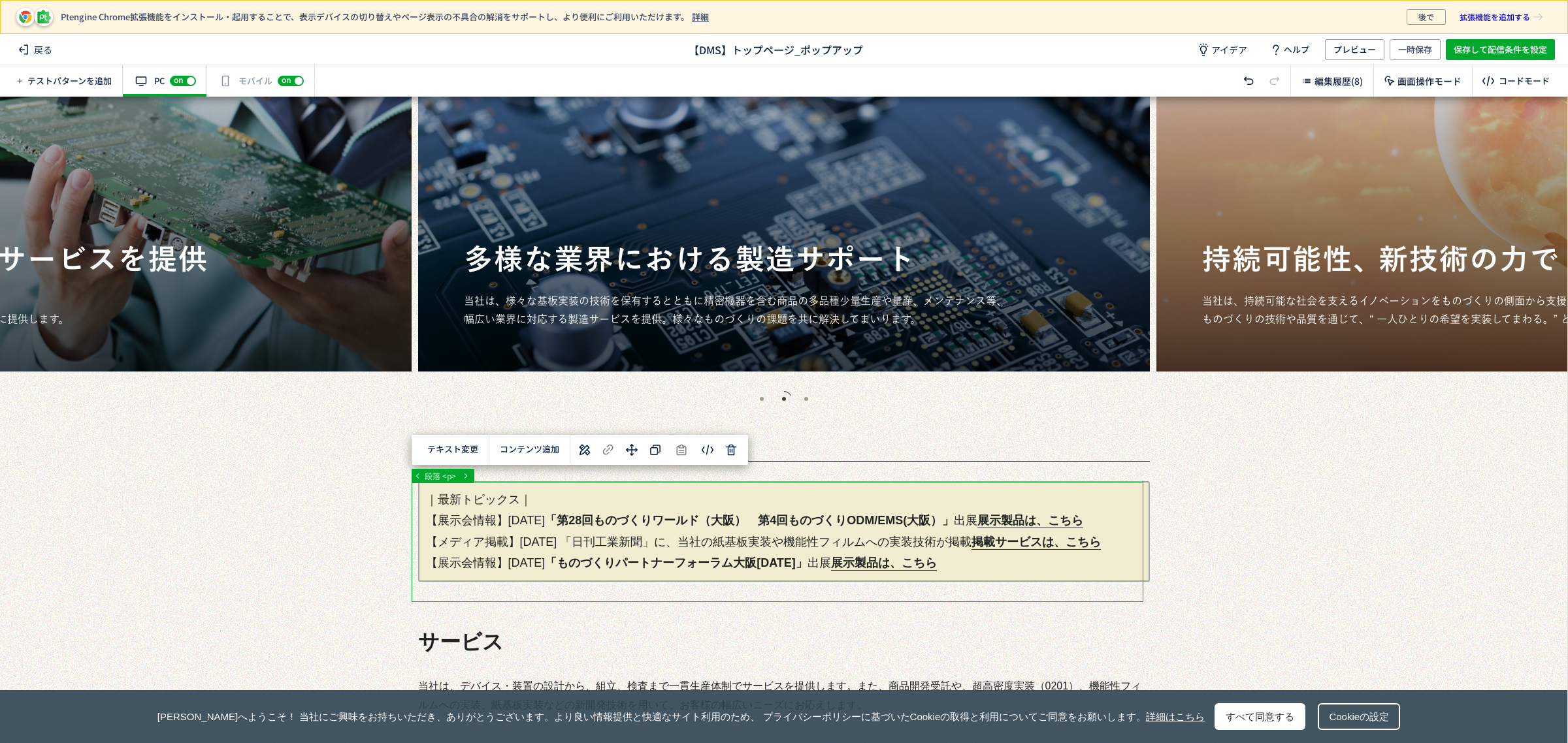
drag, startPoint x: 586, startPoint y: 540, endPoint x: 619, endPoint y: 540, distance: 33.0
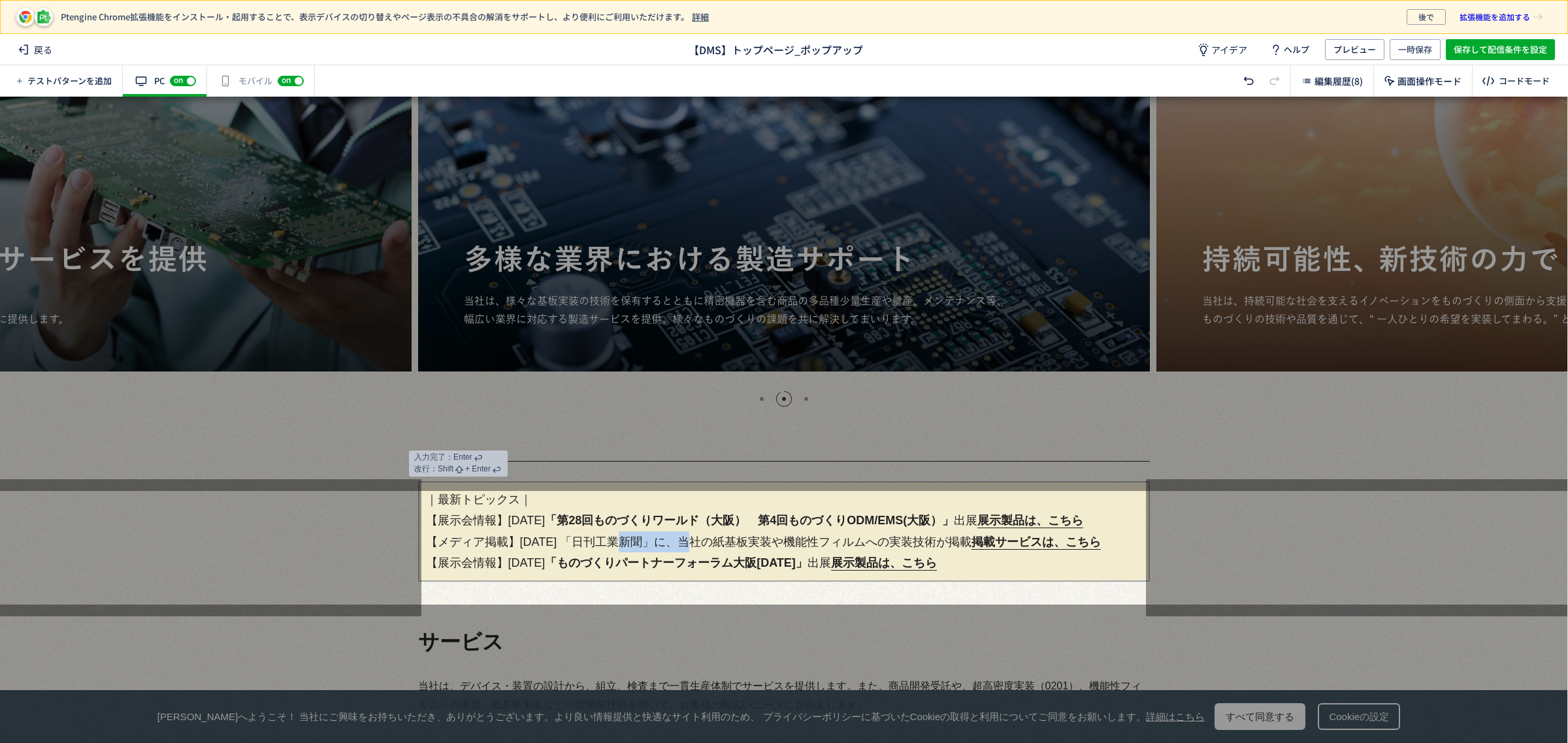
drag, startPoint x: 582, startPoint y: 544, endPoint x: 655, endPoint y: 544, distance: 73.0
click at [655, 544] on p "｜最新トピックス｜ 【展示会情報】[DATE] 「第28回ものづくりワールド（大阪）　第4回ものづくりODM/EMS(大阪）」 出展　 展示製品は、こちら 【…" at bounding box center [784, 531] width 732 height 100
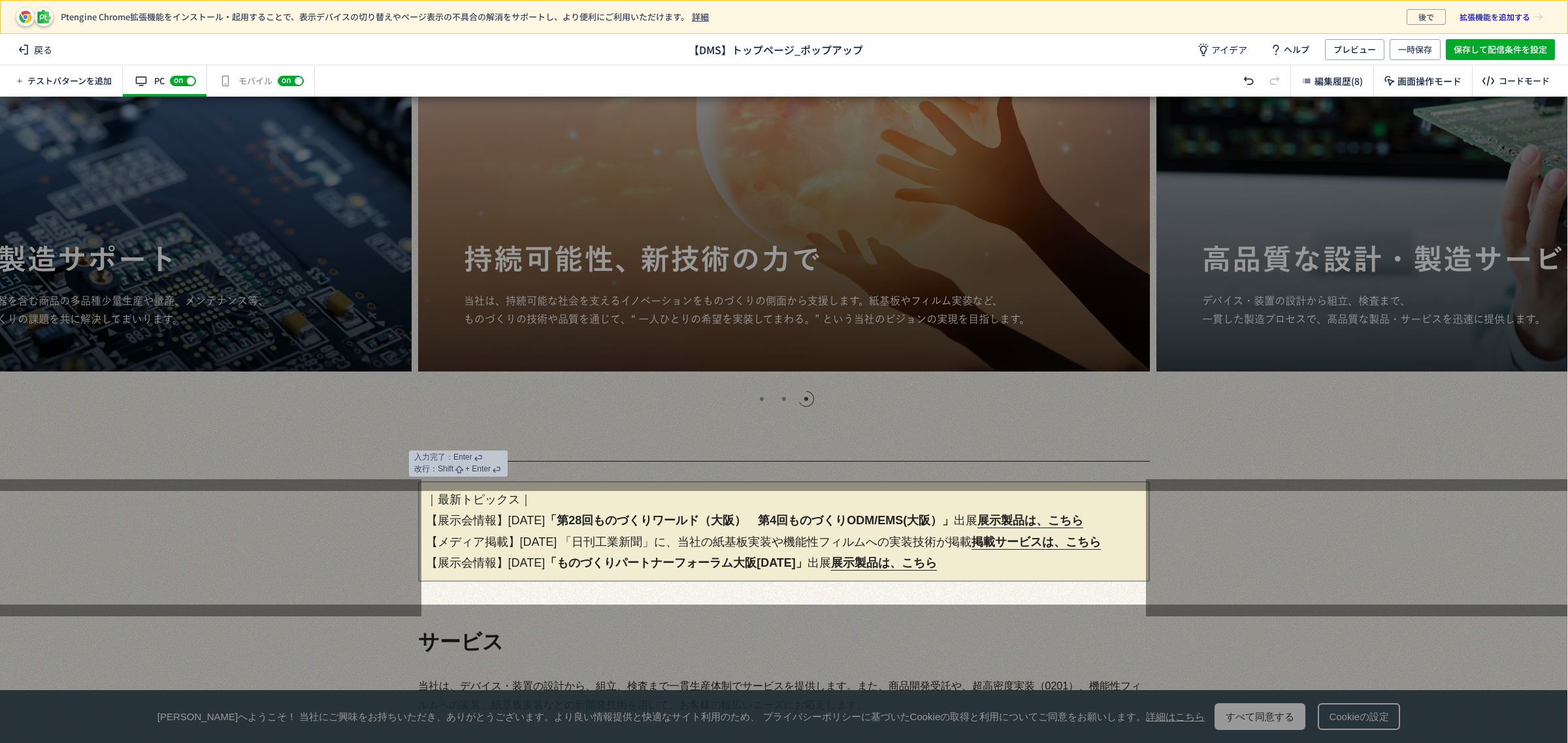
click at [651, 517] on span "「第28回ものづくりワールド（大阪）　第4回ものづくりODM/EMS(大阪）」" at bounding box center [749, 520] width 409 height 13
click at [721, 570] on strong "「ものづくりパートナーフォーラム大阪[DATE]」" at bounding box center [676, 563] width 263 height 13
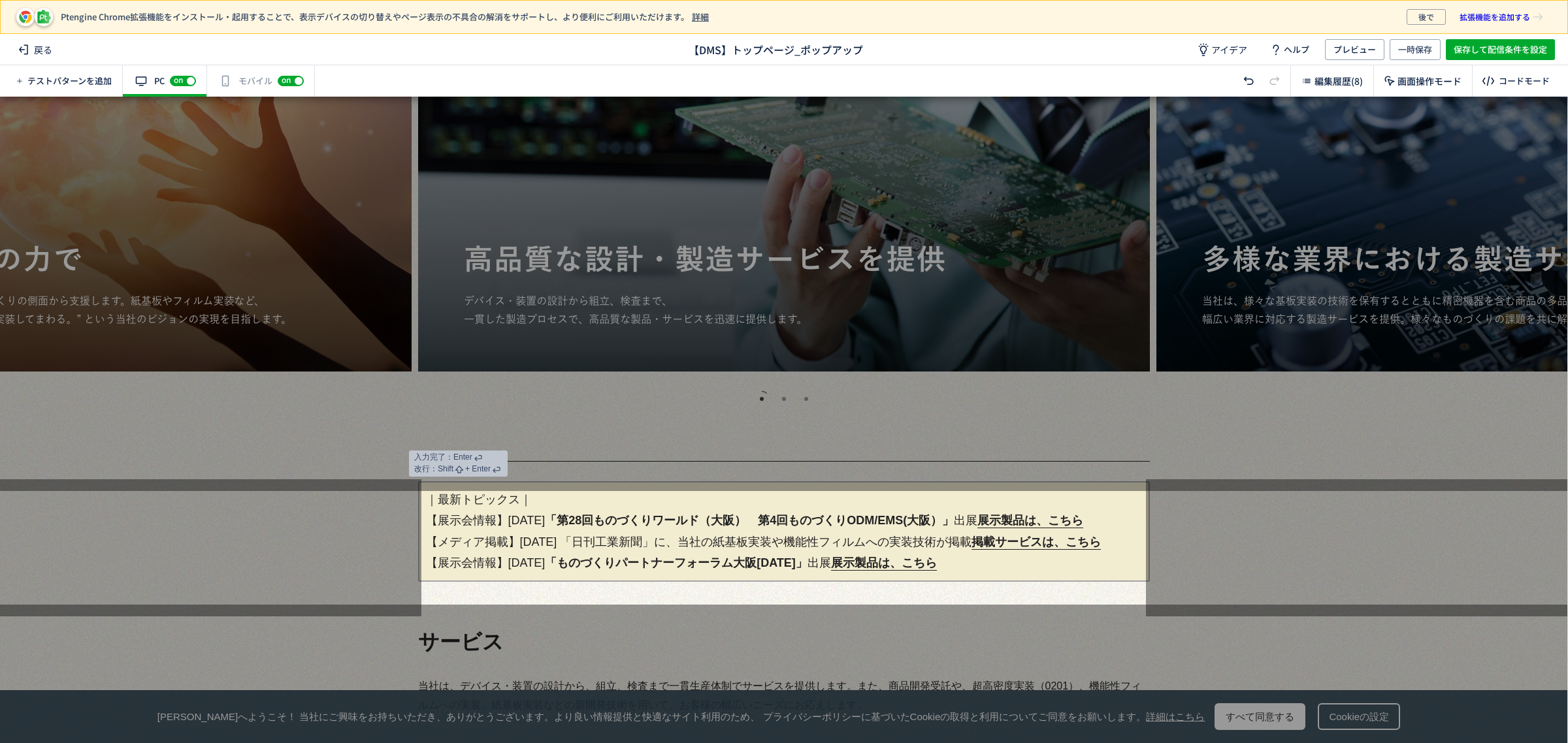
click at [436, 477] on div at bounding box center [784, 294] width 1568 height 395
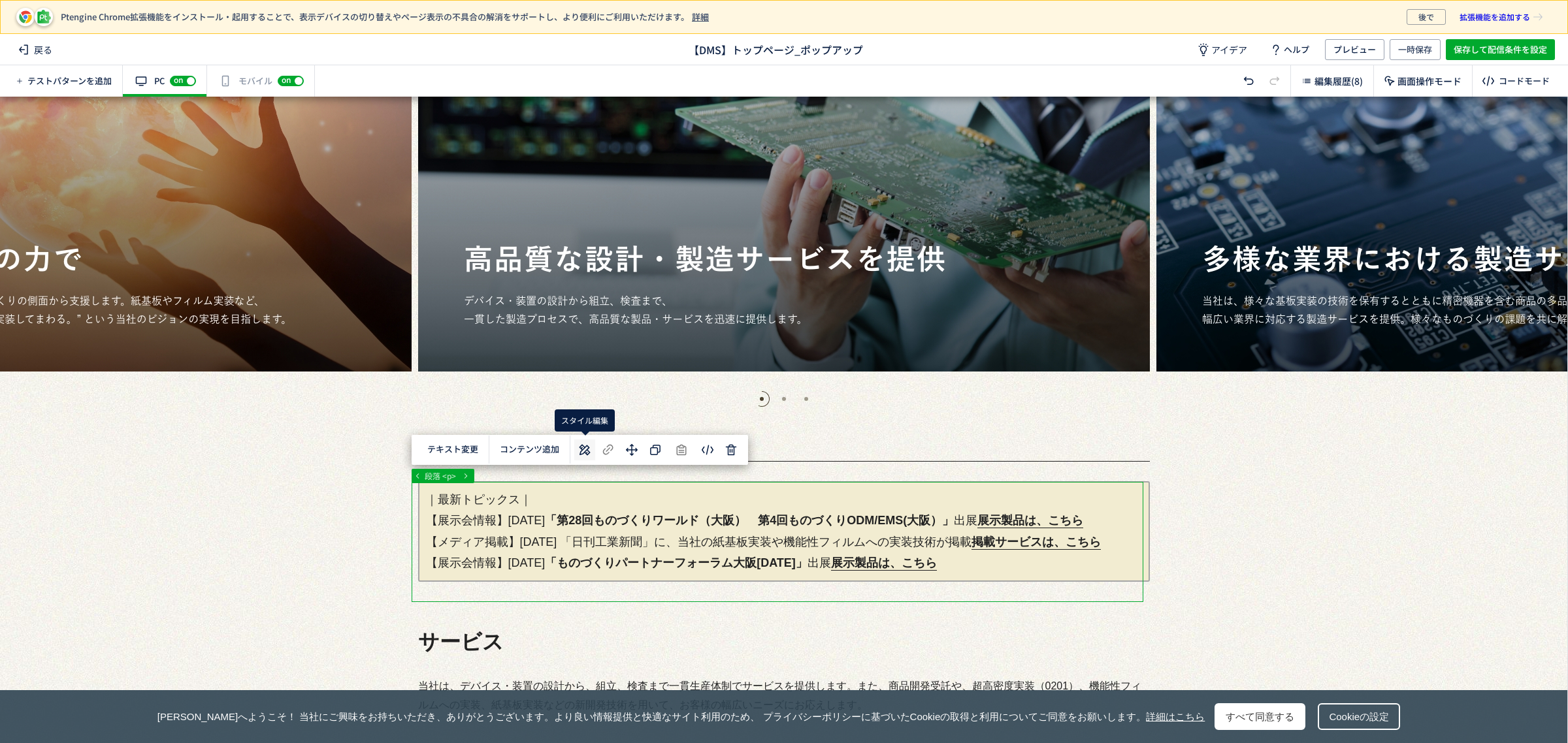
click at [585, 451] on use at bounding box center [585, 450] width 11 height 11
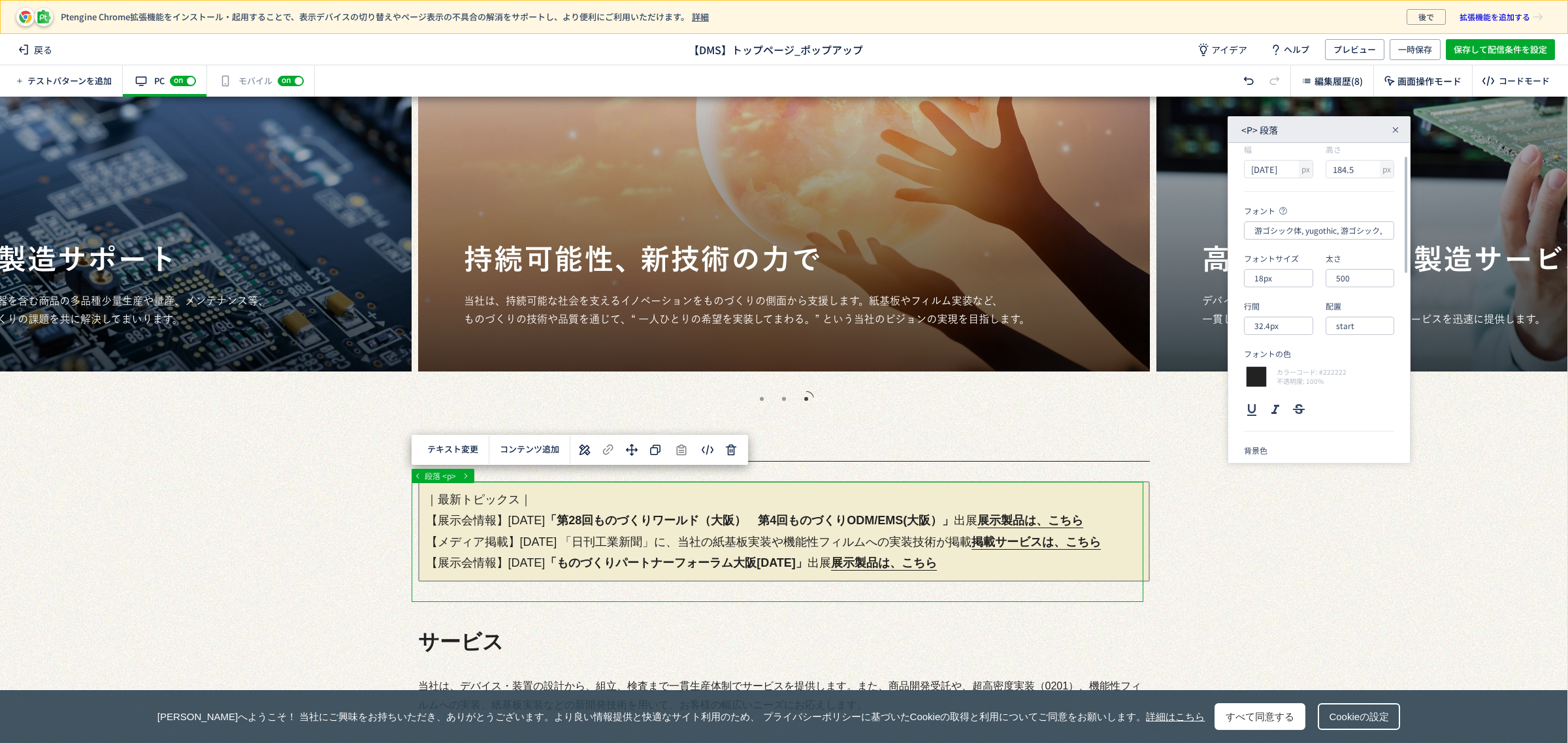
scroll to position [37, 0]
drag, startPoint x: 1406, startPoint y: 220, endPoint x: 1403, endPoint y: 234, distance: 14.3
click at [1403, 234] on div at bounding box center [1405, 297] width 6 height 314
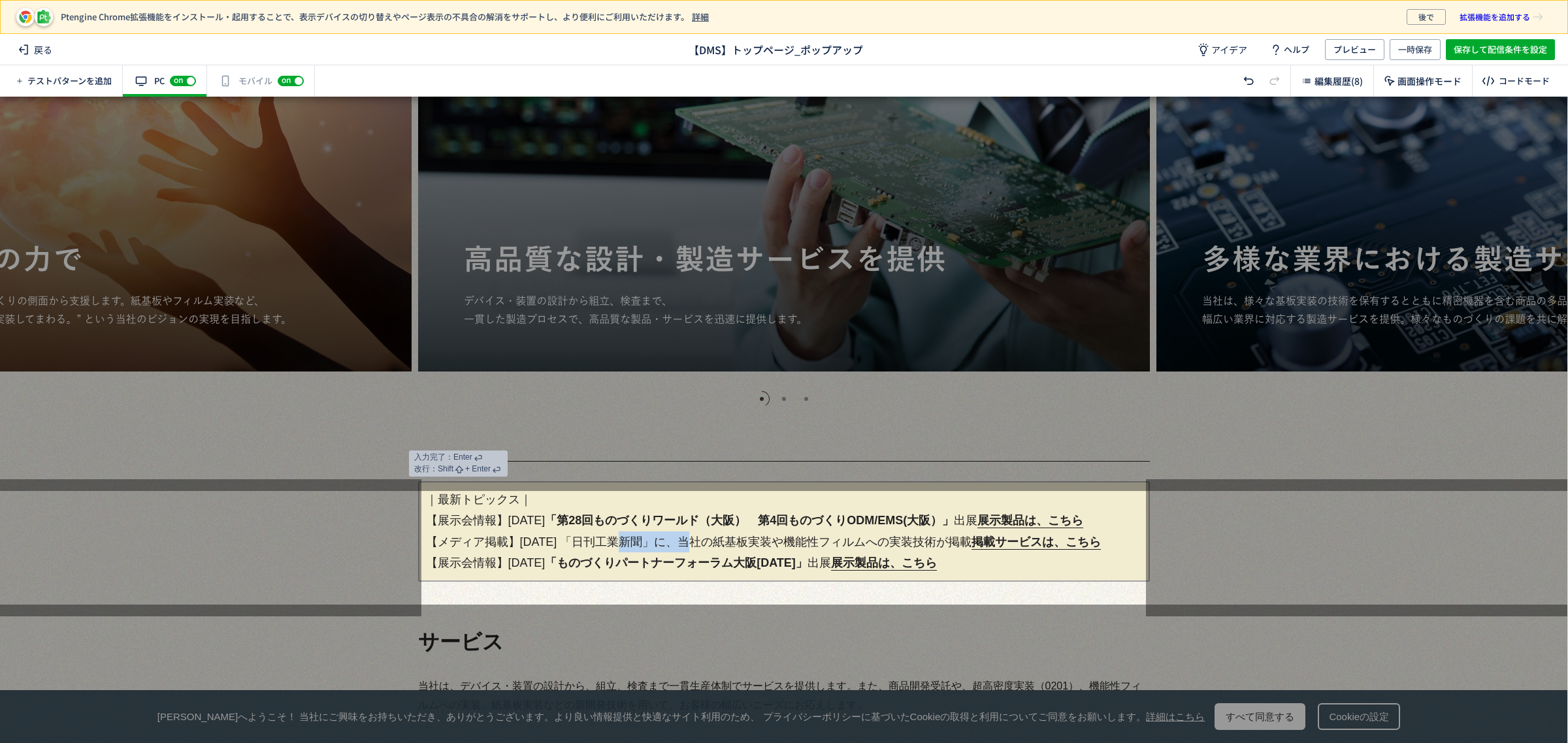
drag, startPoint x: 583, startPoint y: 542, endPoint x: 654, endPoint y: 541, distance: 71.0
click at [654, 541] on p "｜最新トピックス｜ 【展示会情報】[DATE] 「第28回ものづくりワールド（大阪）　第4回ものづくりODM/EMS(大阪）」 出展　 展示製品は、こちら 【…" at bounding box center [784, 531] width 732 height 100
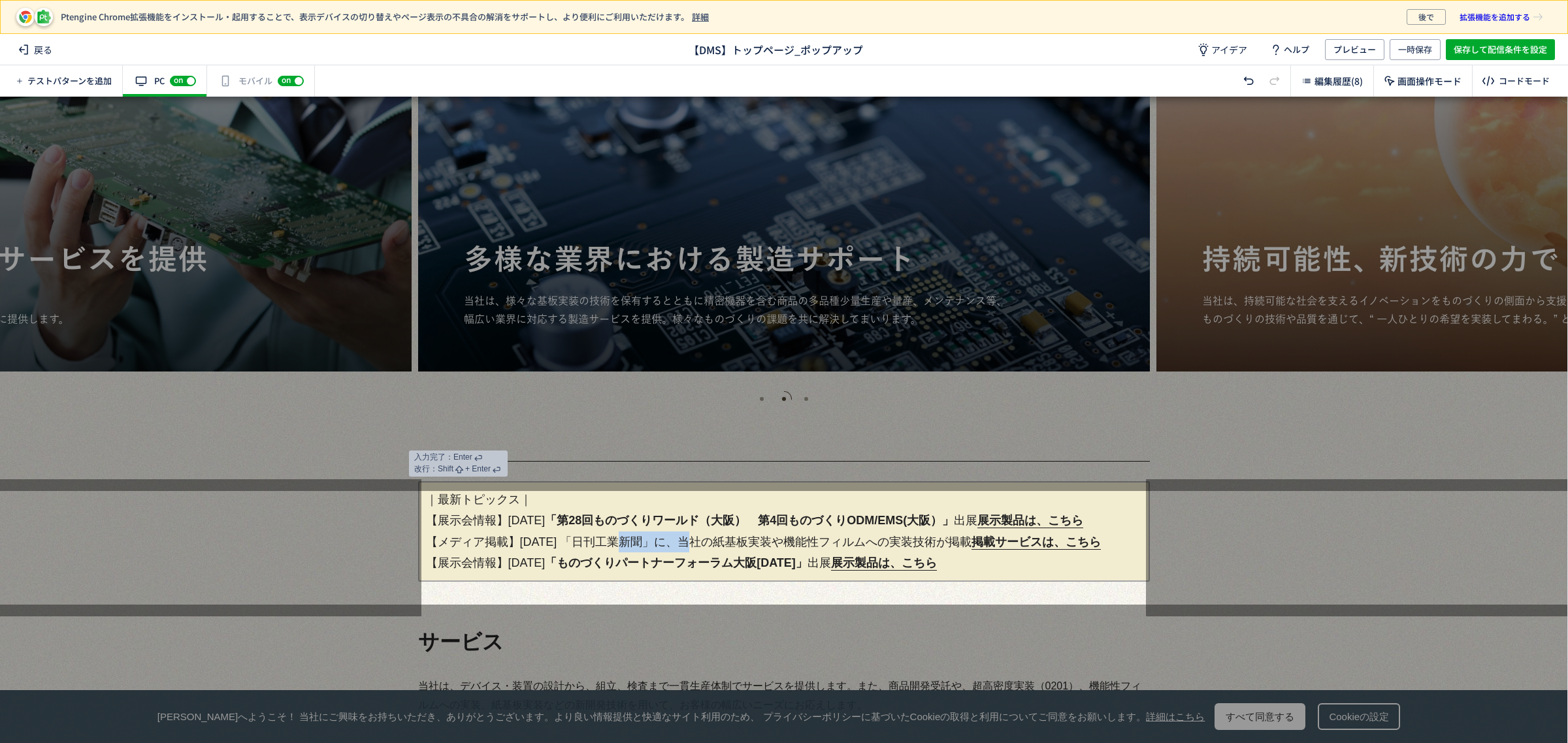
drag, startPoint x: 642, startPoint y: 543, endPoint x: 628, endPoint y: 546, distance: 14.3
drag, startPoint x: 628, startPoint y: 546, endPoint x: 920, endPoint y: 543, distance: 292.0
click at [920, 543] on p "｜最新トピックス｜ 【展示会情報】[DATE] 「第28回ものづくりワールド（大阪）　第4回ものづくりODM/EMS(大阪）」 出展　 展示製品は、こちら 【…" at bounding box center [784, 531] width 732 height 100
click at [567, 563] on p "｜最新トピックス｜ 【展示会情報】[DATE] 「第28回ものづくりワールド（大阪）　第4回ものづくりODM/EMS(大阪）」 出展　 展示製品は、こちら 【…" at bounding box center [784, 531] width 732 height 100
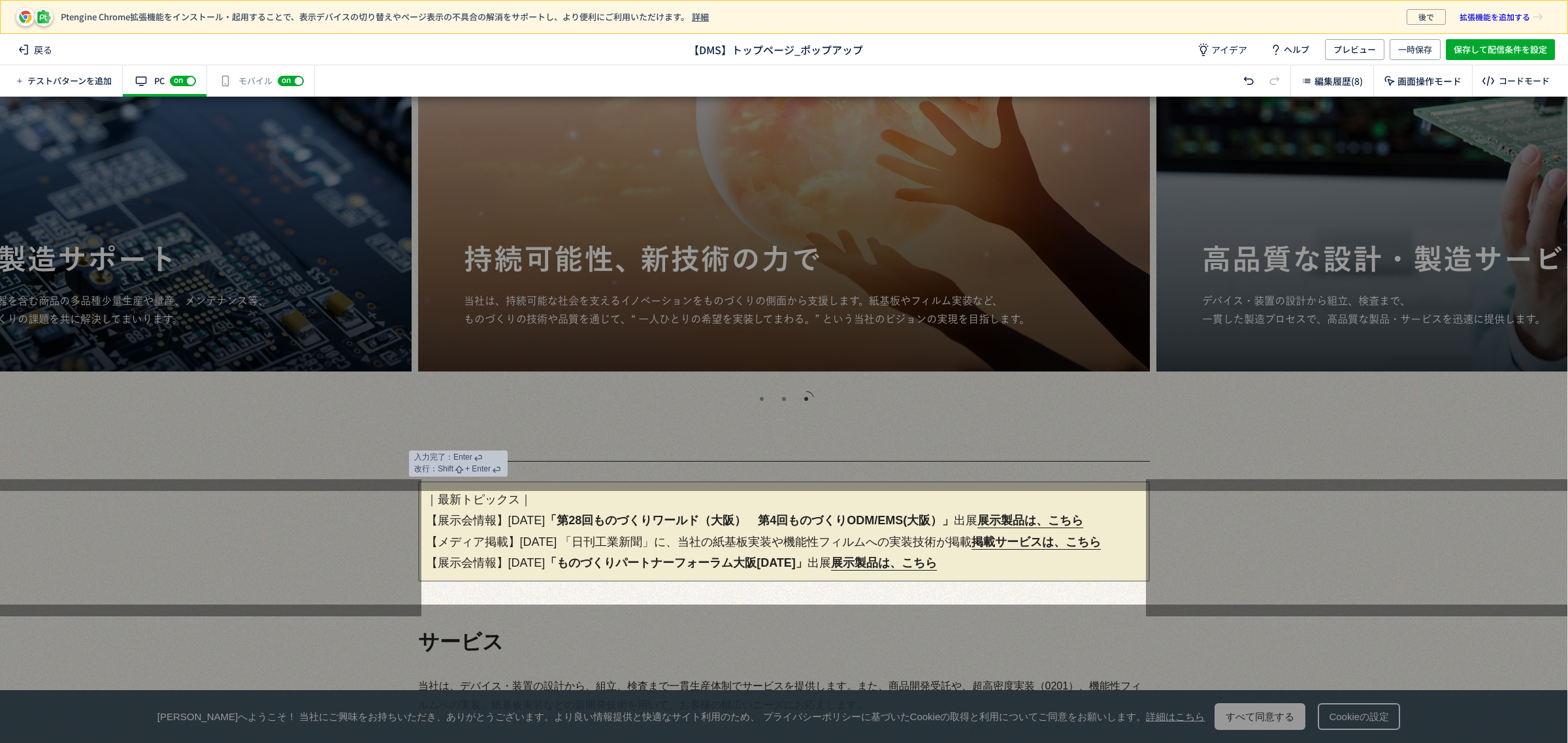
click at [430, 477] on div at bounding box center [784, 294] width 1568 height 395
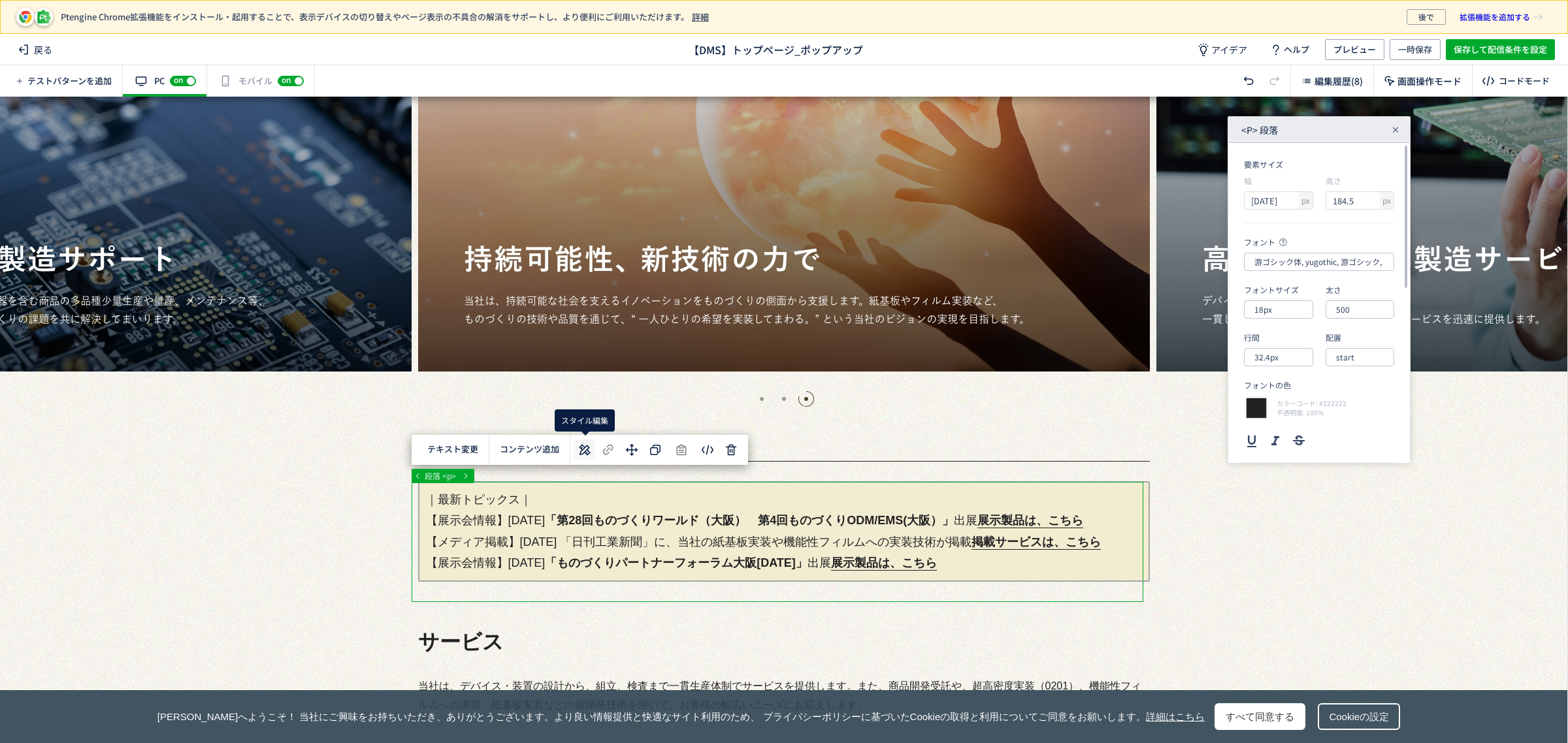
click at [581, 451] on use at bounding box center [585, 450] width 11 height 11
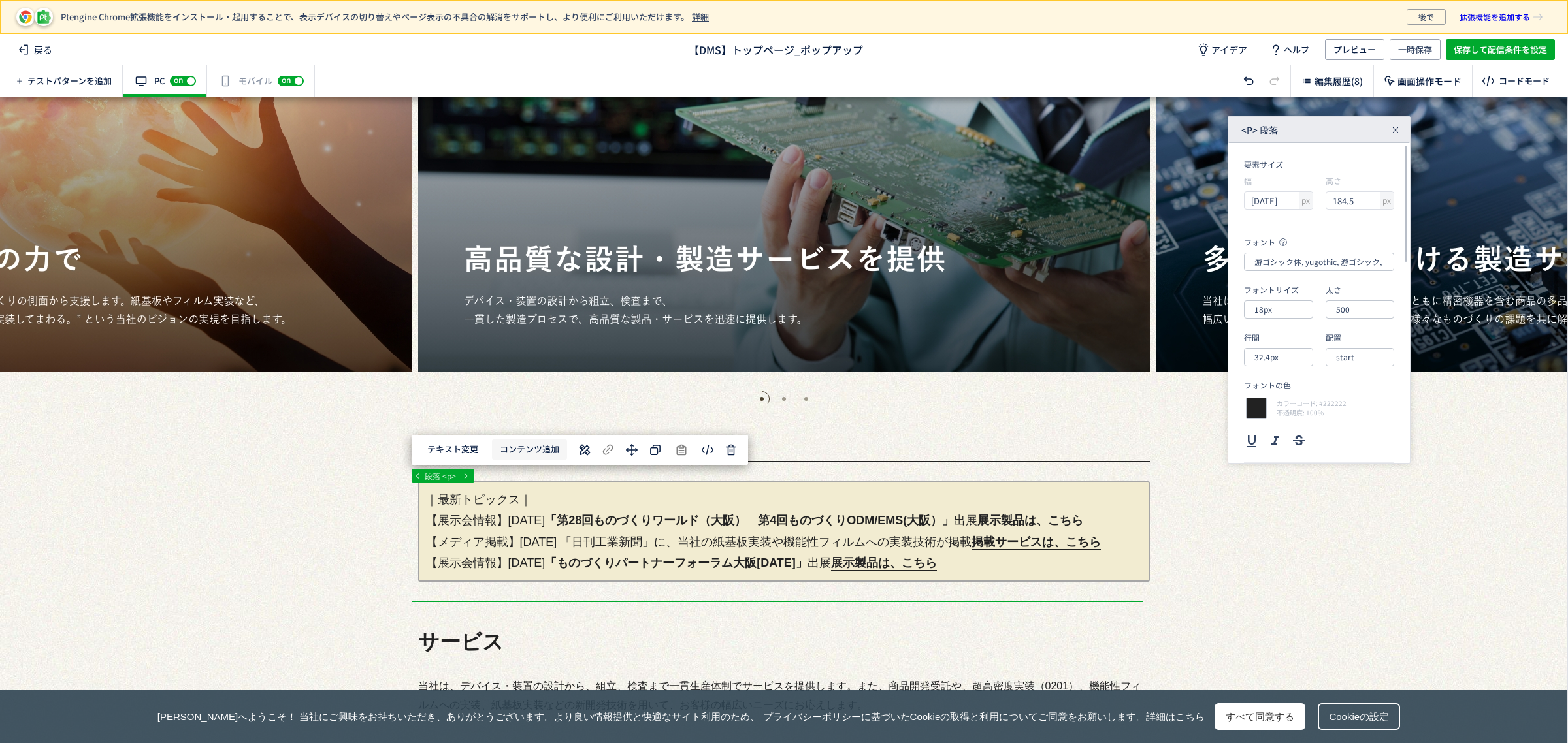
click at [537, 451] on button "コンテンツ追加" at bounding box center [530, 450] width 75 height 21
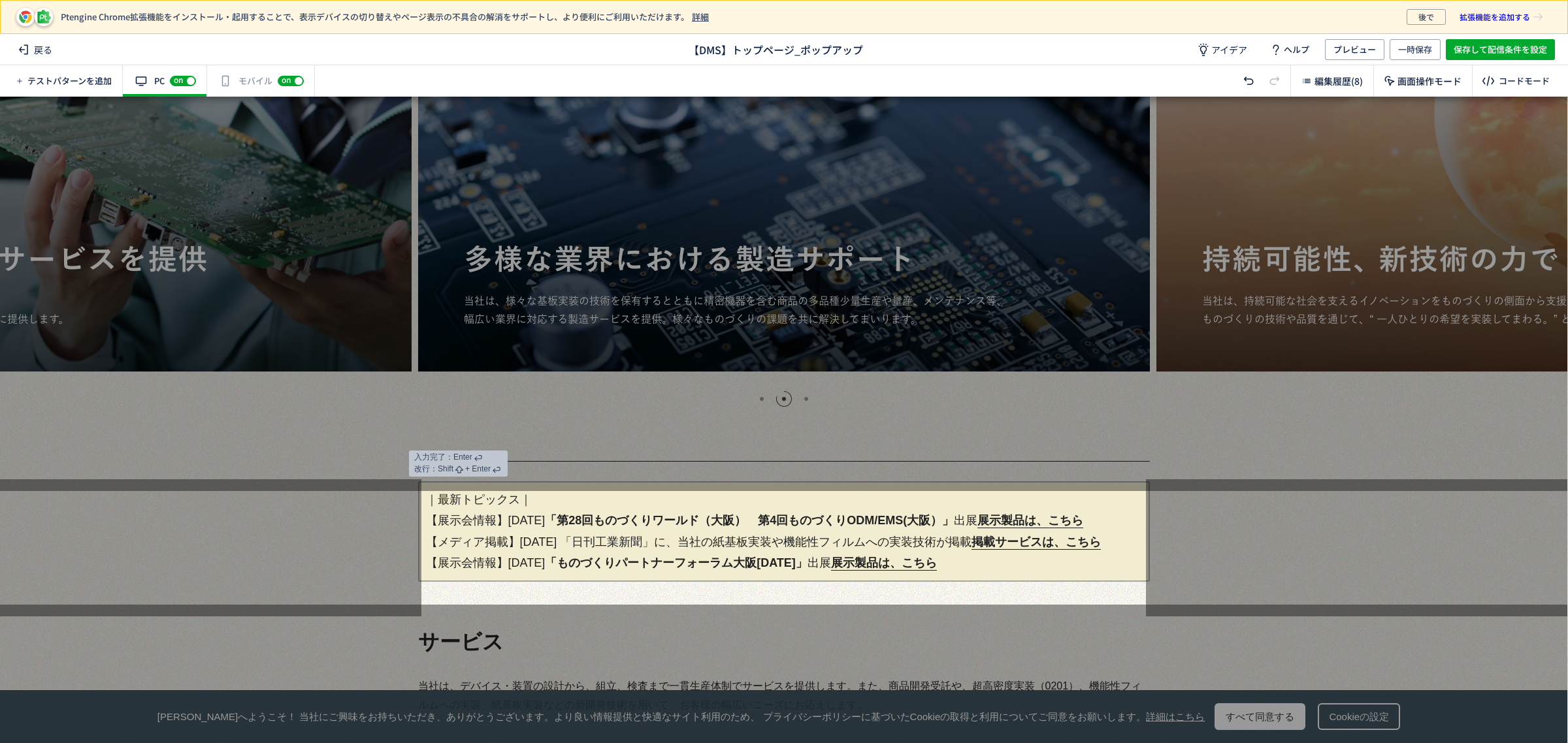
drag, startPoint x: 583, startPoint y: 543, endPoint x: 991, endPoint y: 542, distance: 408.0
click at [991, 542] on p "｜最新トピックス｜ 【展示会情報】[DATE] 「第28回ものづくりワールド（大阪）　第4回ものづくりODM/EMS(大阪）」 出展　 展示製品は、こちら 【…" at bounding box center [784, 531] width 732 height 100
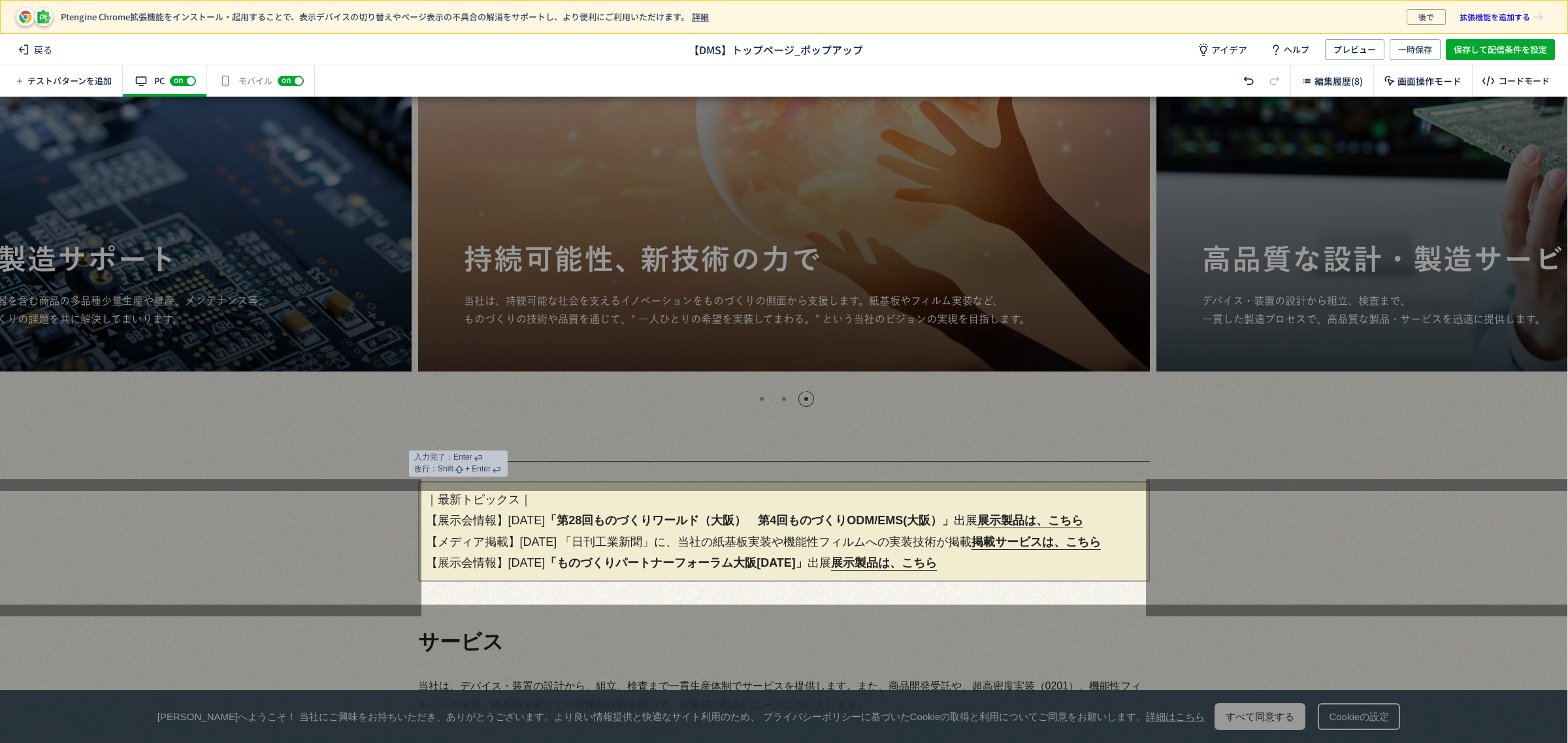
drag, startPoint x: 931, startPoint y: 536, endPoint x: 894, endPoint y: 543, distance: 37.7
click at [894, 543] on p "｜最新トピックス｜ 【展示会情報】[DATE] 「第28回ものづくりワールド（大阪）　第4回ものづくりODM/EMS(大阪）」 出展　 展示製品は、こちら 【…" at bounding box center [784, 531] width 732 height 100
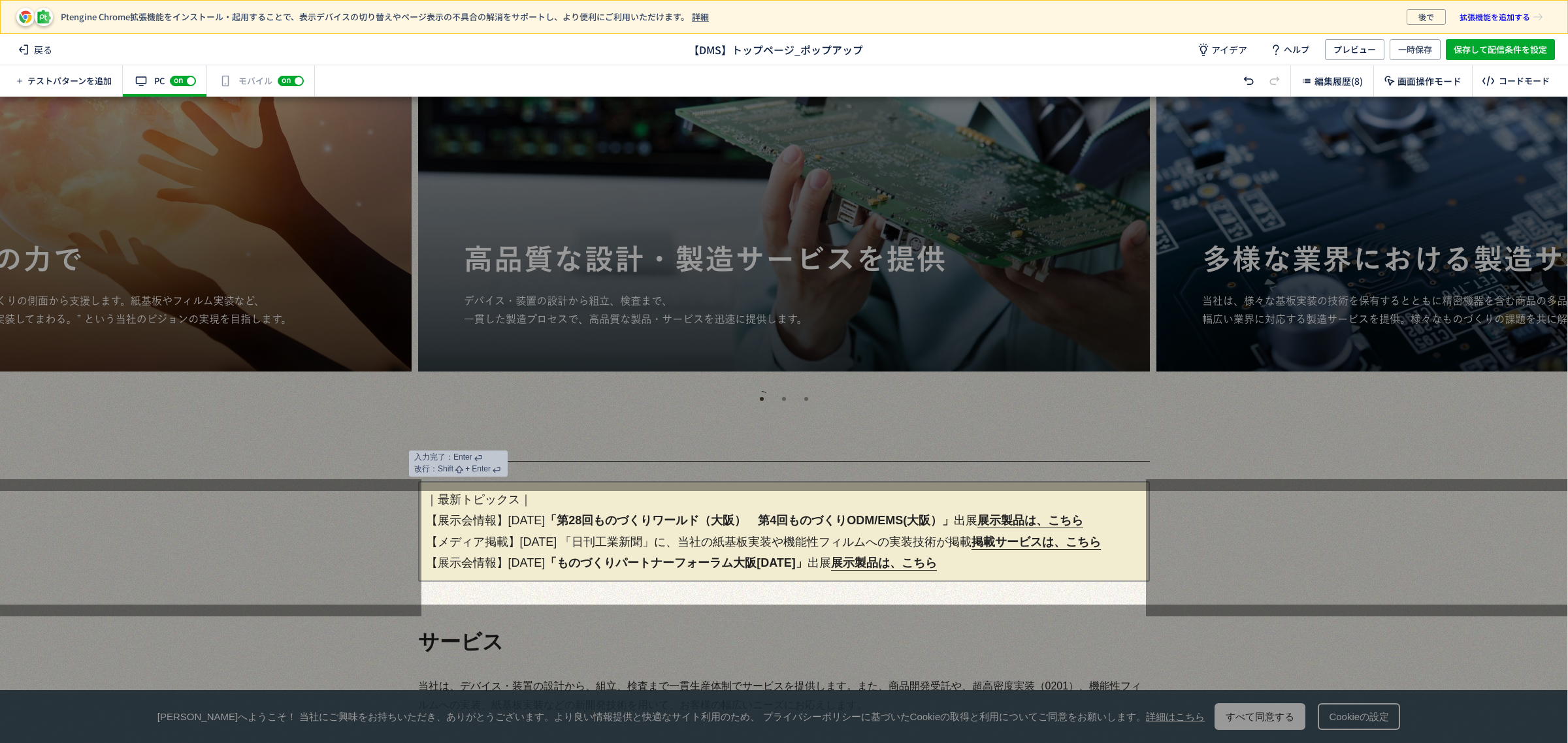
drag, startPoint x: 864, startPoint y: 546, endPoint x: 804, endPoint y: 548, distance: 60.0
click at [863, 546] on p "｜最新トピックス｜ 【展示会情報】[DATE] 「第28回ものづくりワールド（大阪）　第4回ものづくりODM/EMS(大阪）」 出展　 展示製品は、こちら 【…" at bounding box center [784, 531] width 732 height 100
click at [719, 548] on p "｜最新トピックス｜ 【展示会情報】[DATE] 「第28回ものづくりワールド（大阪）　第4回ものづくりODM/EMS(大阪）」 出展　 展示製品は、こちら 【…" at bounding box center [784, 531] width 732 height 100
drag, startPoint x: 568, startPoint y: 523, endPoint x: 603, endPoint y: 521, distance: 35.1
click at [603, 521] on span "「第28回ものづくりワールド（大阪）　第4回ものづくりODM/EMS(大阪）」" at bounding box center [749, 520] width 409 height 13
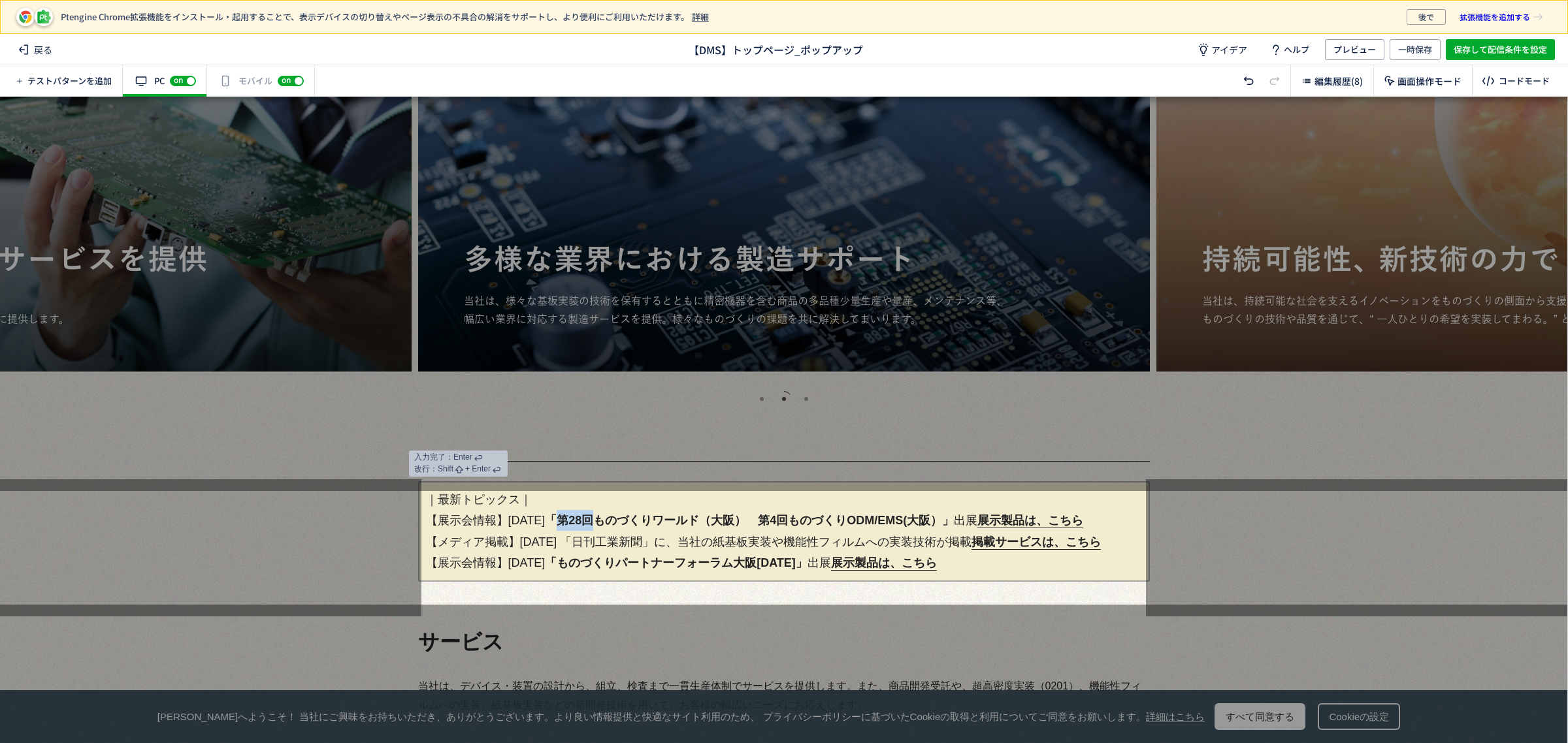
copy span "第28回"
click at [605, 541] on p "｜最新トピックス｜ 【展示会情報】[DATE] 「第28回ものづくりワールド（大阪）　第4回ものづくりODM/EMS(大阪）」 出展　 展示製品は、こちら 【…" at bounding box center [784, 531] width 732 height 100
paste p
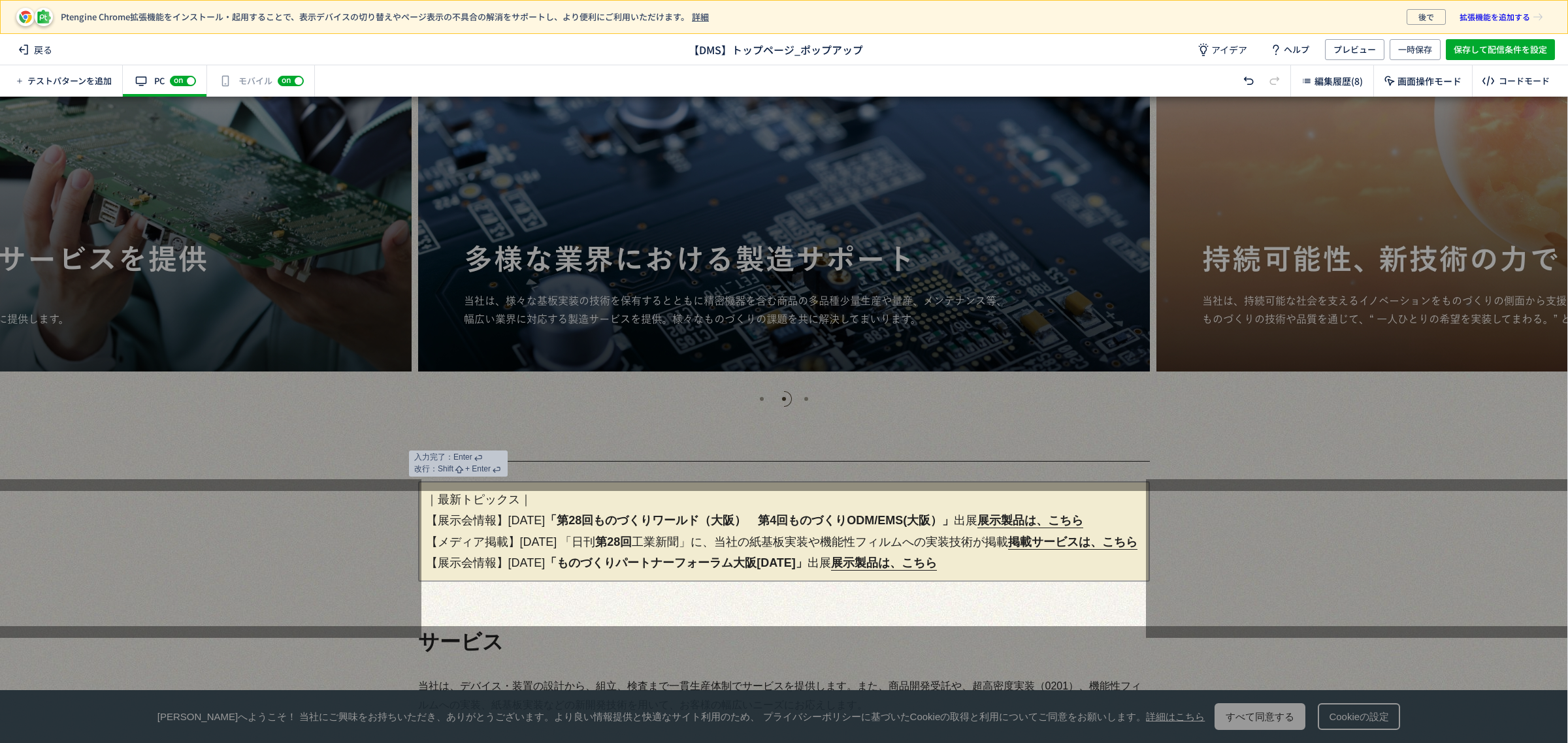
click at [648, 550] on p "｜最新トピックス｜ 【展示会情報】[DATE] 「第28回ものづくりワールド（大阪）　第4回ものづくりODM/EMS(大阪）」 出展　 展示製品は、こちら 【…" at bounding box center [784, 531] width 732 height 100
click at [608, 546] on p "｜最新トピックス｜ 【展示会情報】[DATE] 「第28回ものづくりワールド（大阪）　第4回ものづくりODM/EMS(大阪）」 出展　 展示製品は、こちら 【…" at bounding box center [784, 531] width 732 height 100
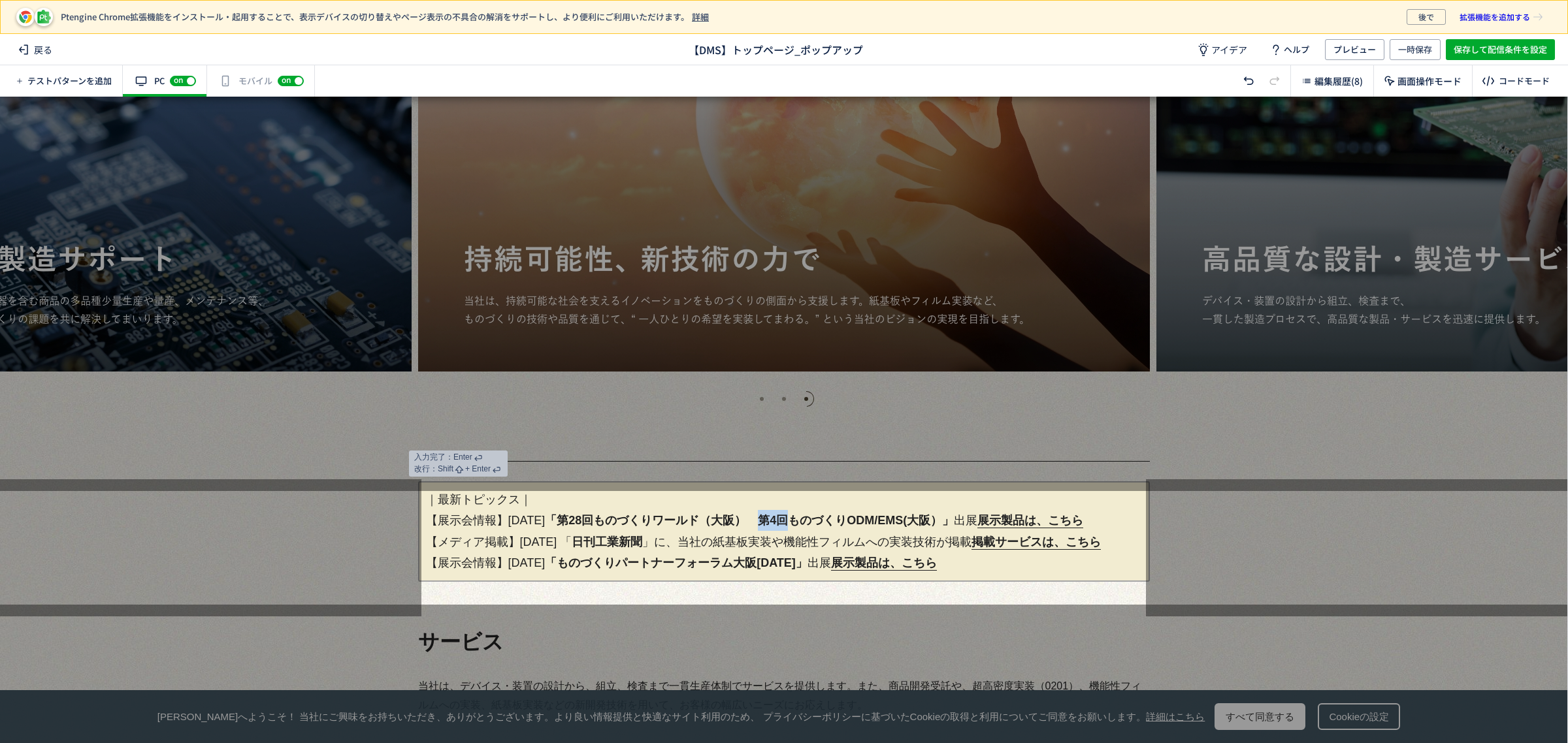
drag, startPoint x: 765, startPoint y: 517, endPoint x: 795, endPoint y: 517, distance: 30.0
click at [795, 517] on span "「第28回ものづくりワールド（大阪）　第4回ものづくりODM/EMS(大阪）」" at bounding box center [749, 520] width 409 height 13
copy span "第4回"
click at [728, 544] on p "｜最新トピックス｜ 【展示会情報】[DATE] 「第28回ものづくりワールド（大阪）　第4回ものづくりODM/EMS(大阪）」 出展　 展示製品は、こちら 【…" at bounding box center [784, 531] width 732 height 100
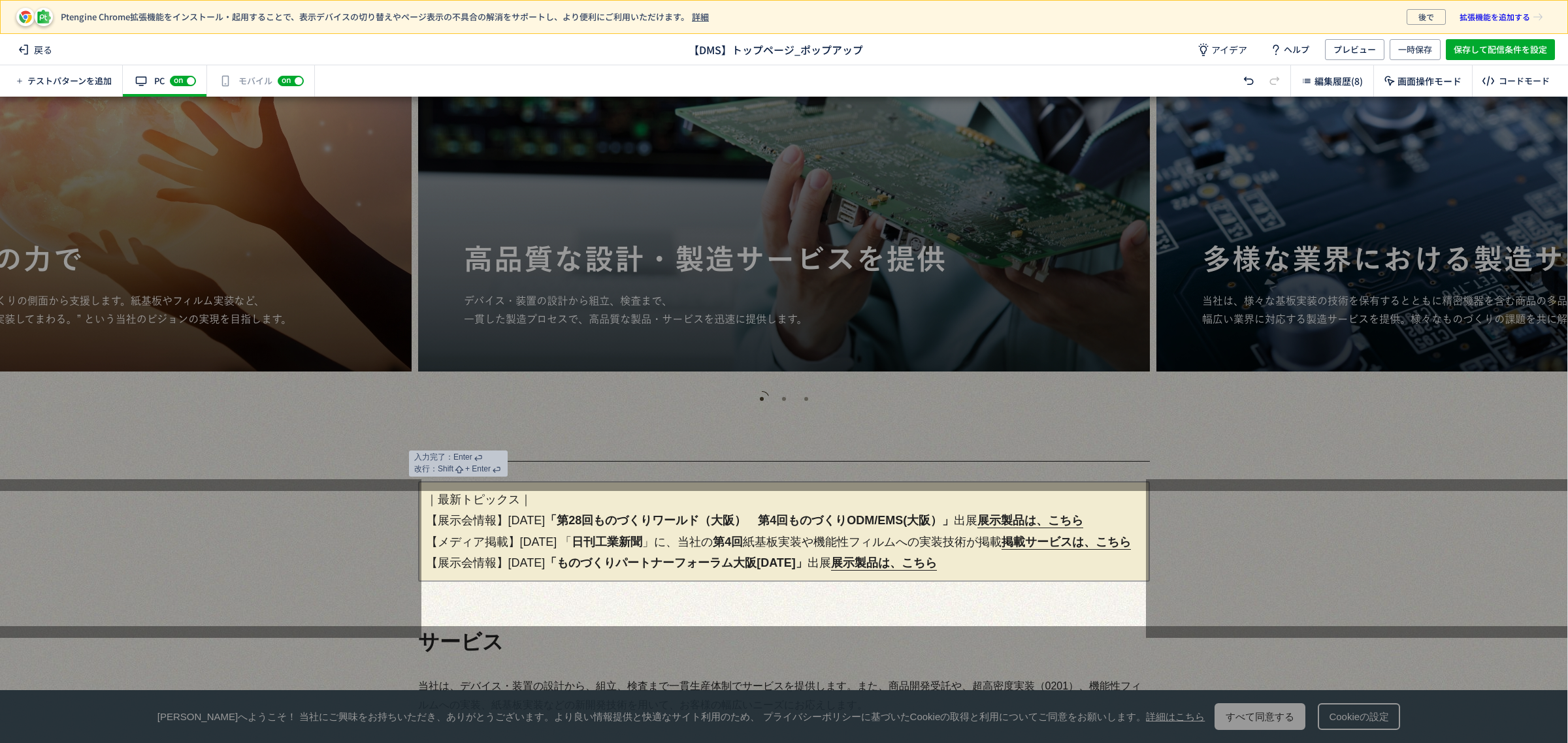
click at [737, 541] on span "第4回" at bounding box center [728, 542] width 30 height 13
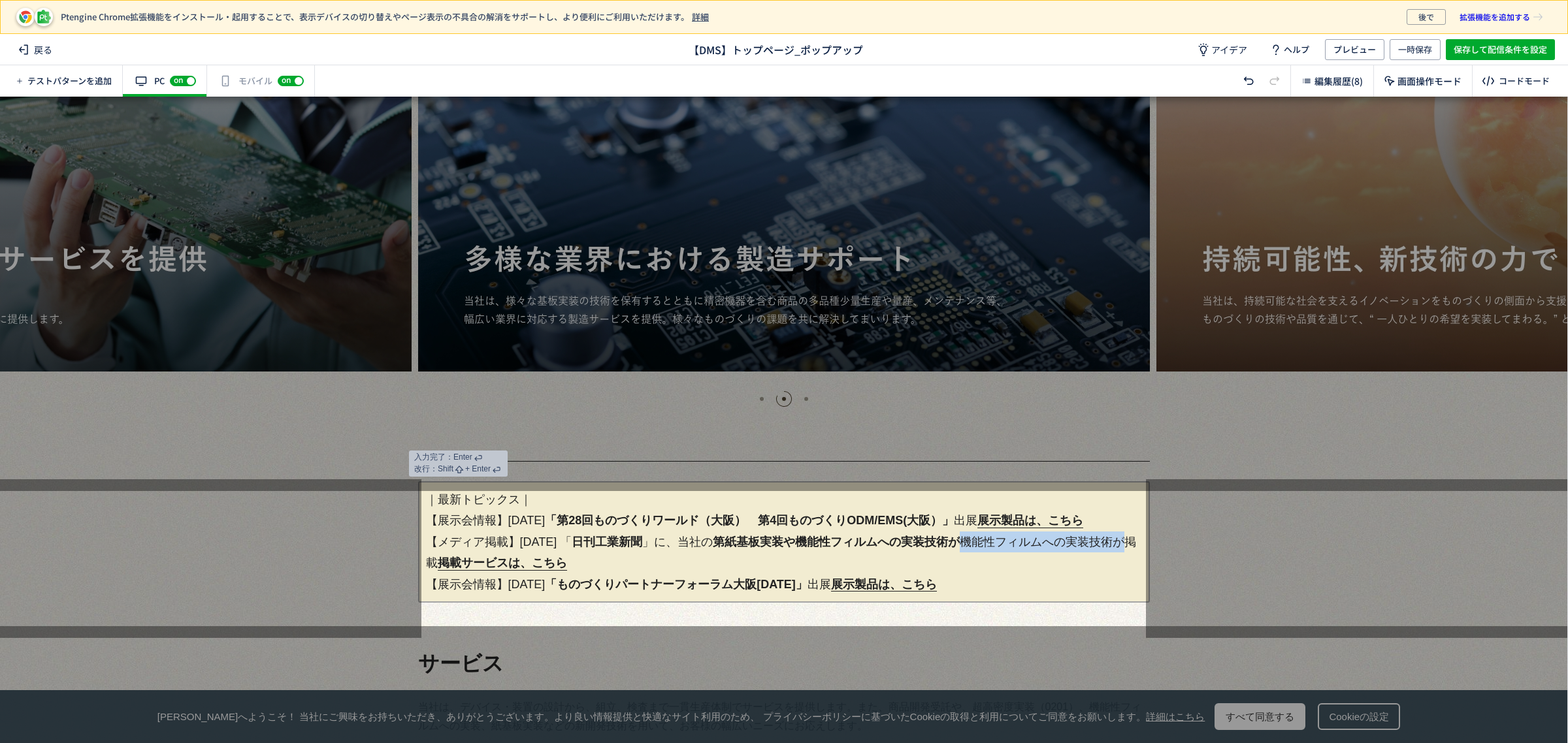
drag, startPoint x: 975, startPoint y: 543, endPoint x: 1131, endPoint y: 540, distance: 156.0
click at [1131, 540] on p "｜最新トピックス｜ 【展示会情報】[DATE] 「第28回ものづくりワールド（大阪）　第4回ものづくりODM/EMS(大阪）」 出展　 展示製品は、こちら 【…" at bounding box center [784, 542] width 732 height 122
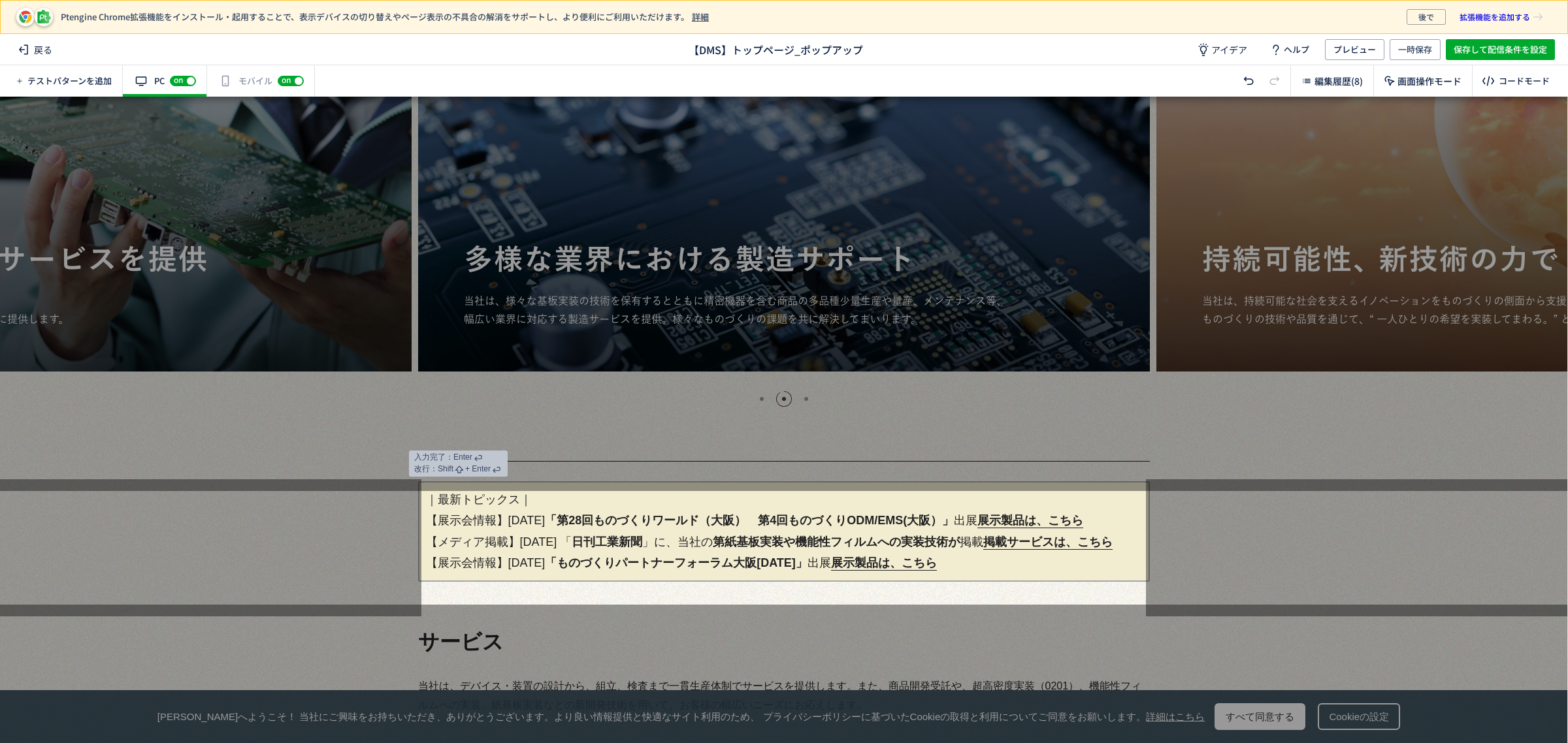
click at [998, 565] on p "｜最新トピックス｜ 【展示会情報】[DATE] 「第28回ものづくりワールド（大阪）　第4回ものづくりODM/[GEOGRAPHIC_DATA](大阪）」 出…" at bounding box center [784, 531] width 732 height 100
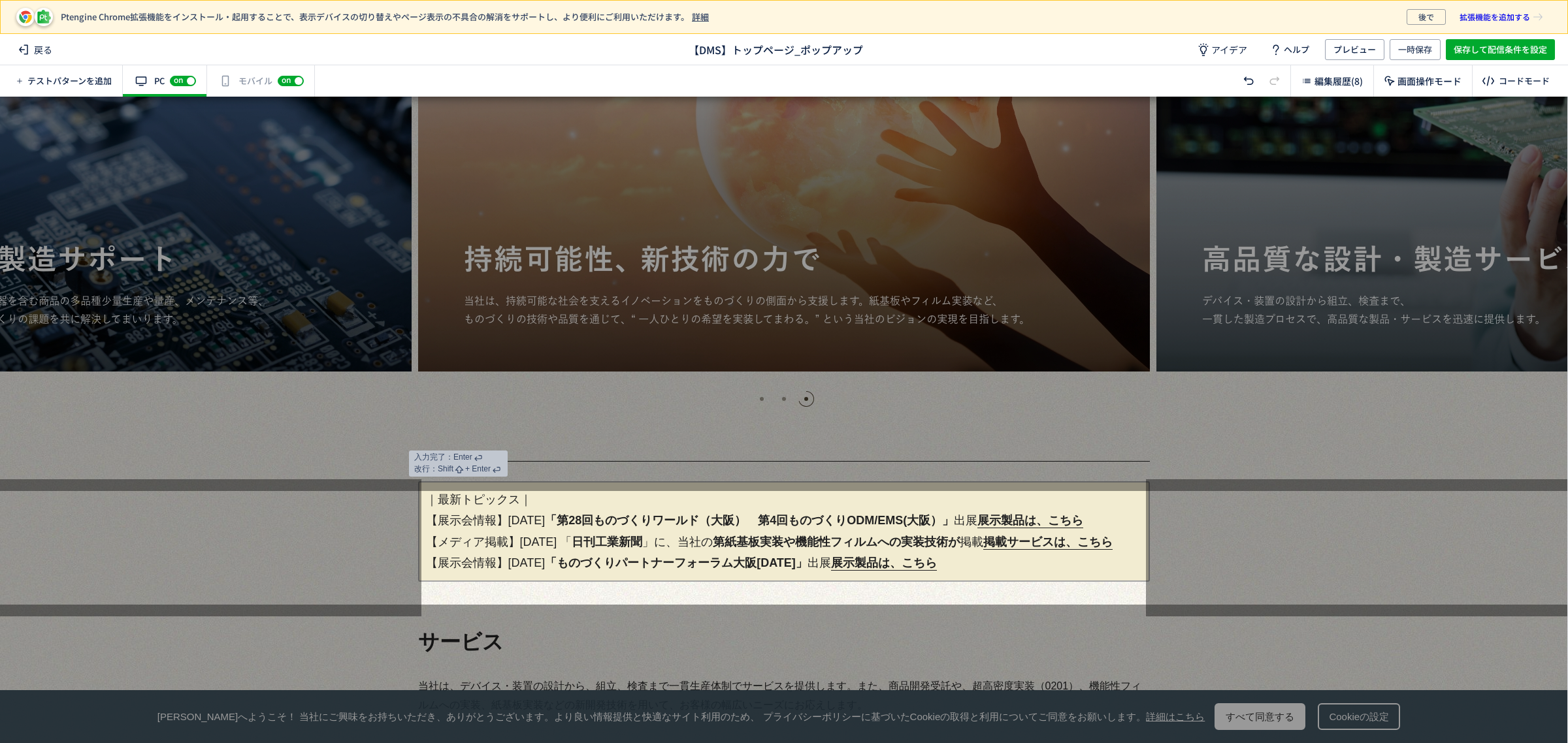
click at [1030, 550] on link "掲載サービスは、こちら" at bounding box center [1048, 542] width 129 height 14
click at [1247, 555] on div at bounding box center [1356, 547] width 421 height 138
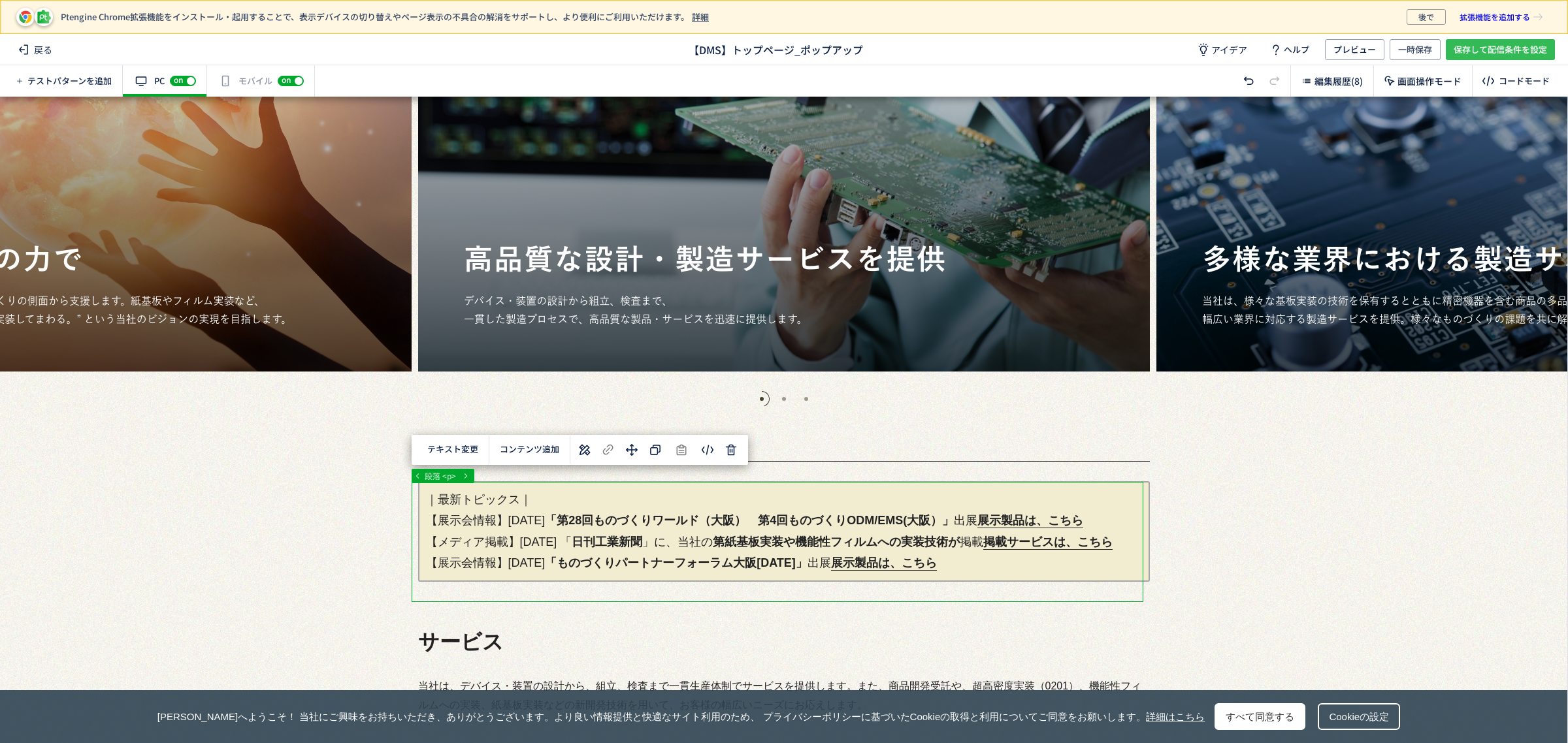
click at [1507, 48] on span "保存して配信条件を設定" at bounding box center [1501, 50] width 94 height 21
